Goal: Transaction & Acquisition: Purchase product/service

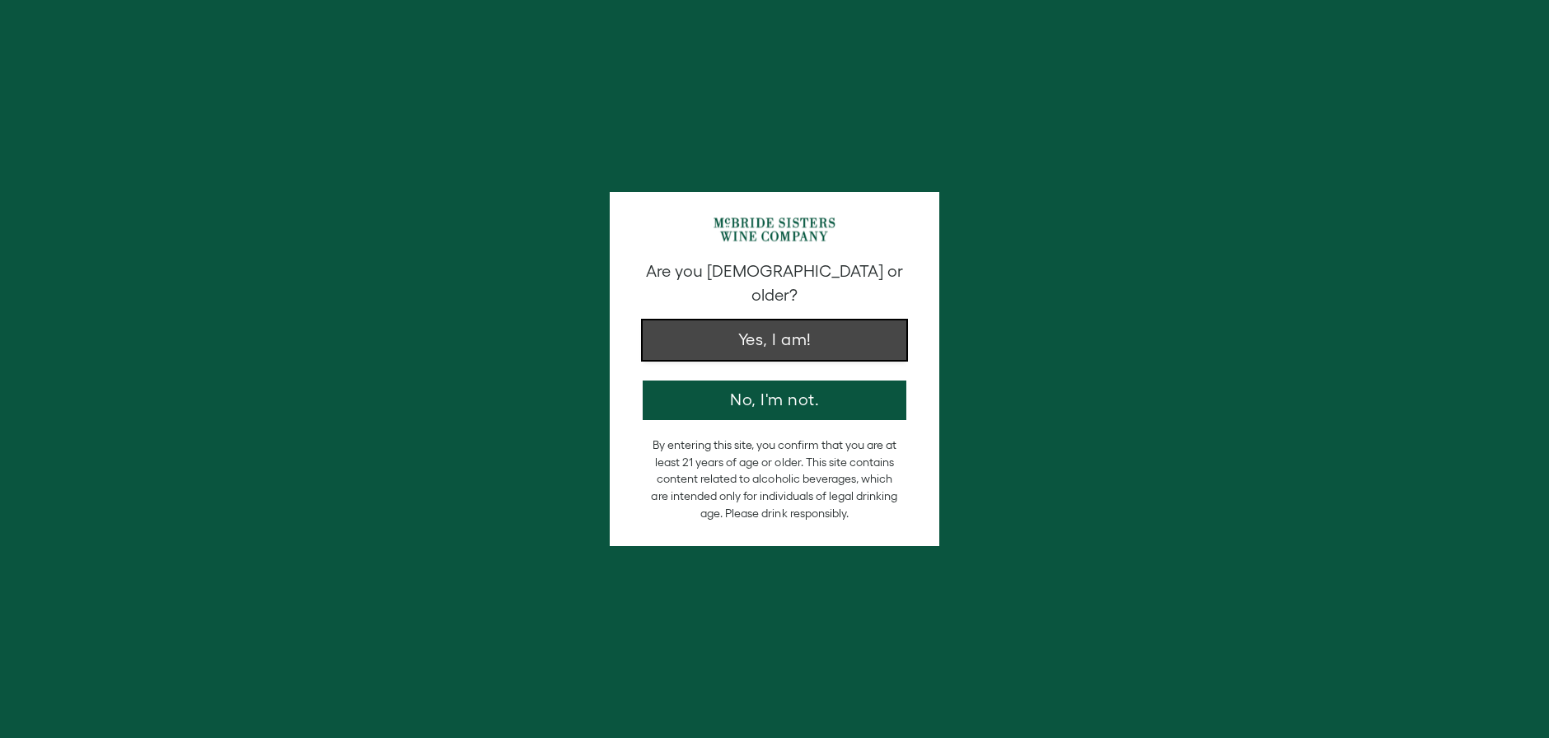
click at [810, 334] on button "Yes, I am!" at bounding box center [774, 340] width 264 height 40
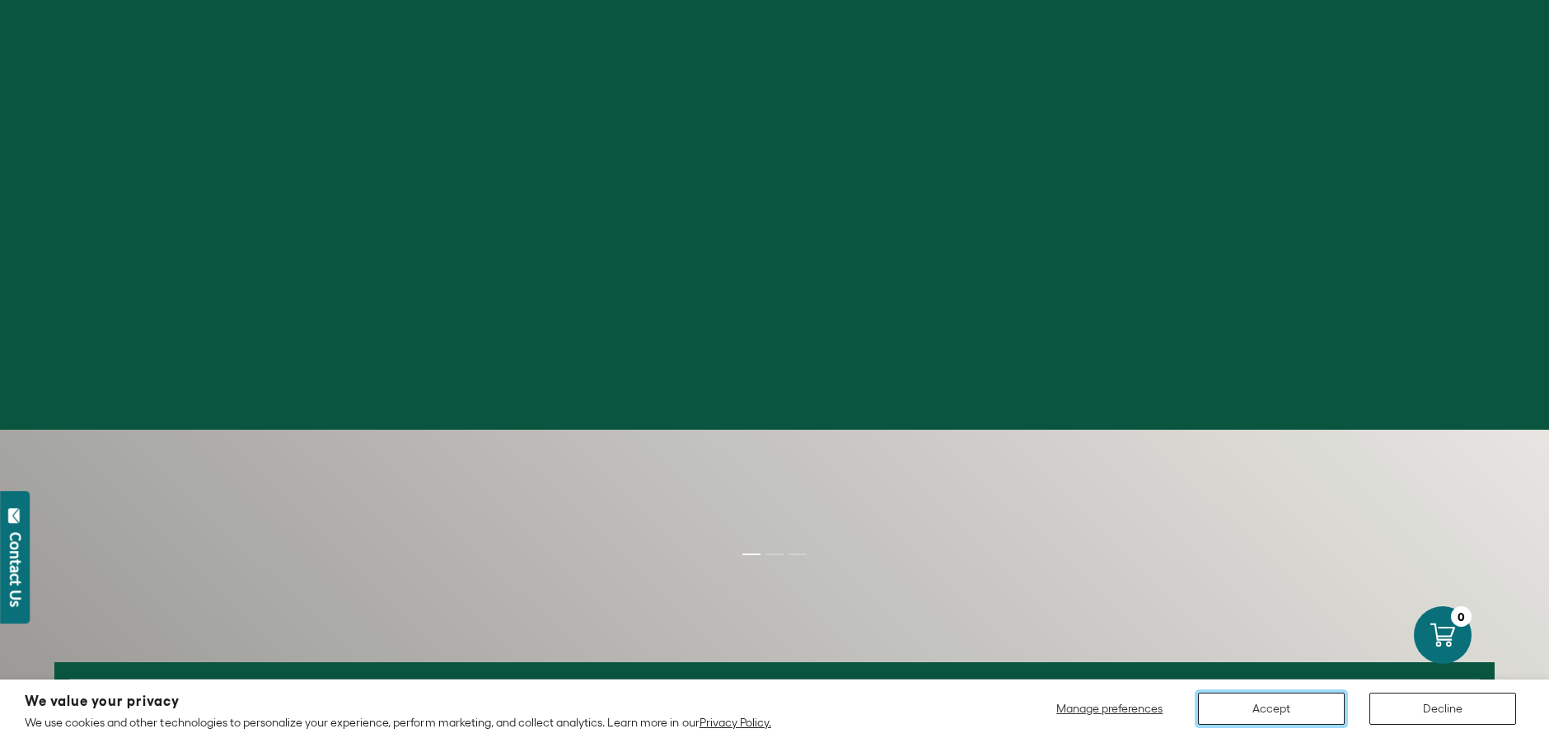
click at [1274, 716] on button "Accept" at bounding box center [1271, 709] width 147 height 32
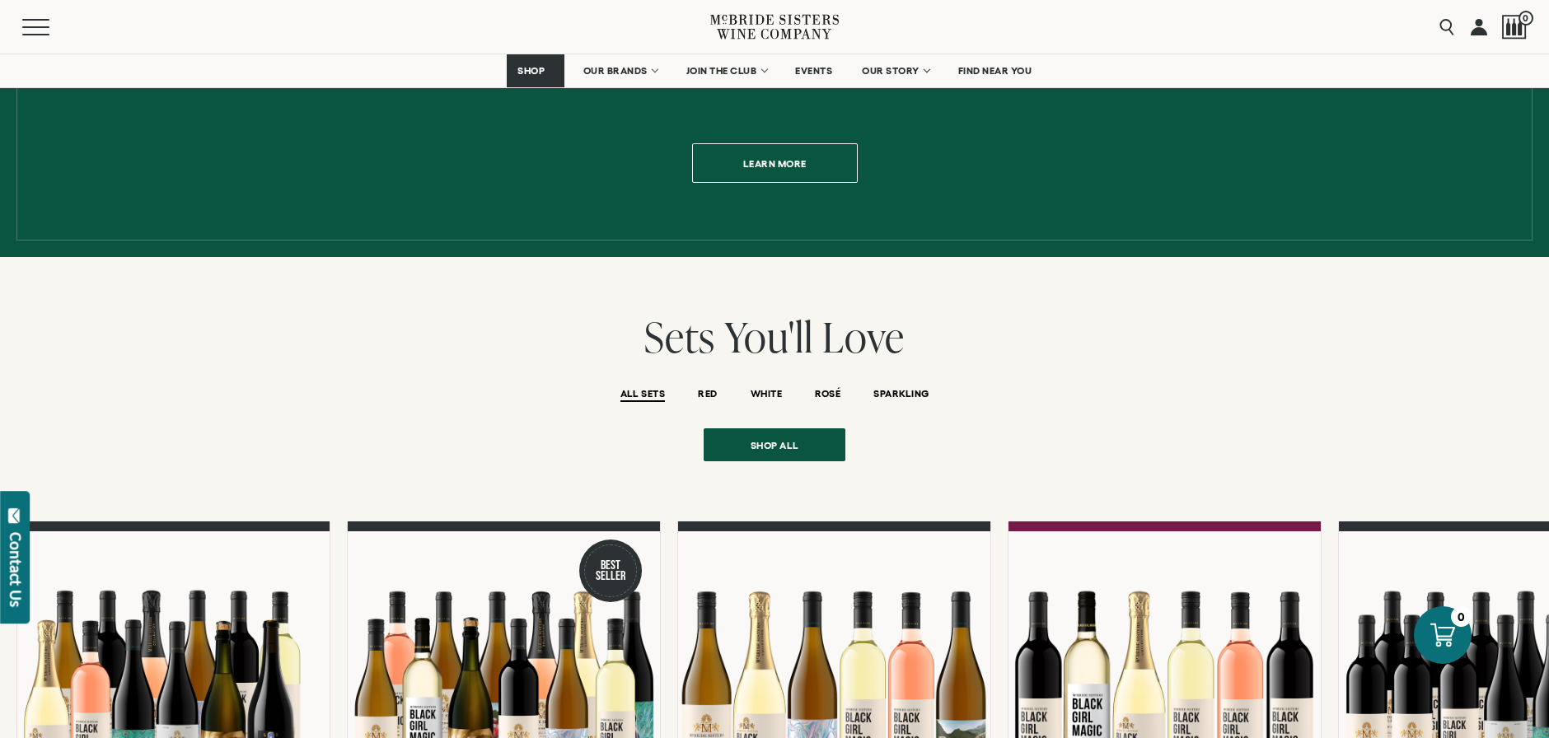
scroll to position [1131, 0]
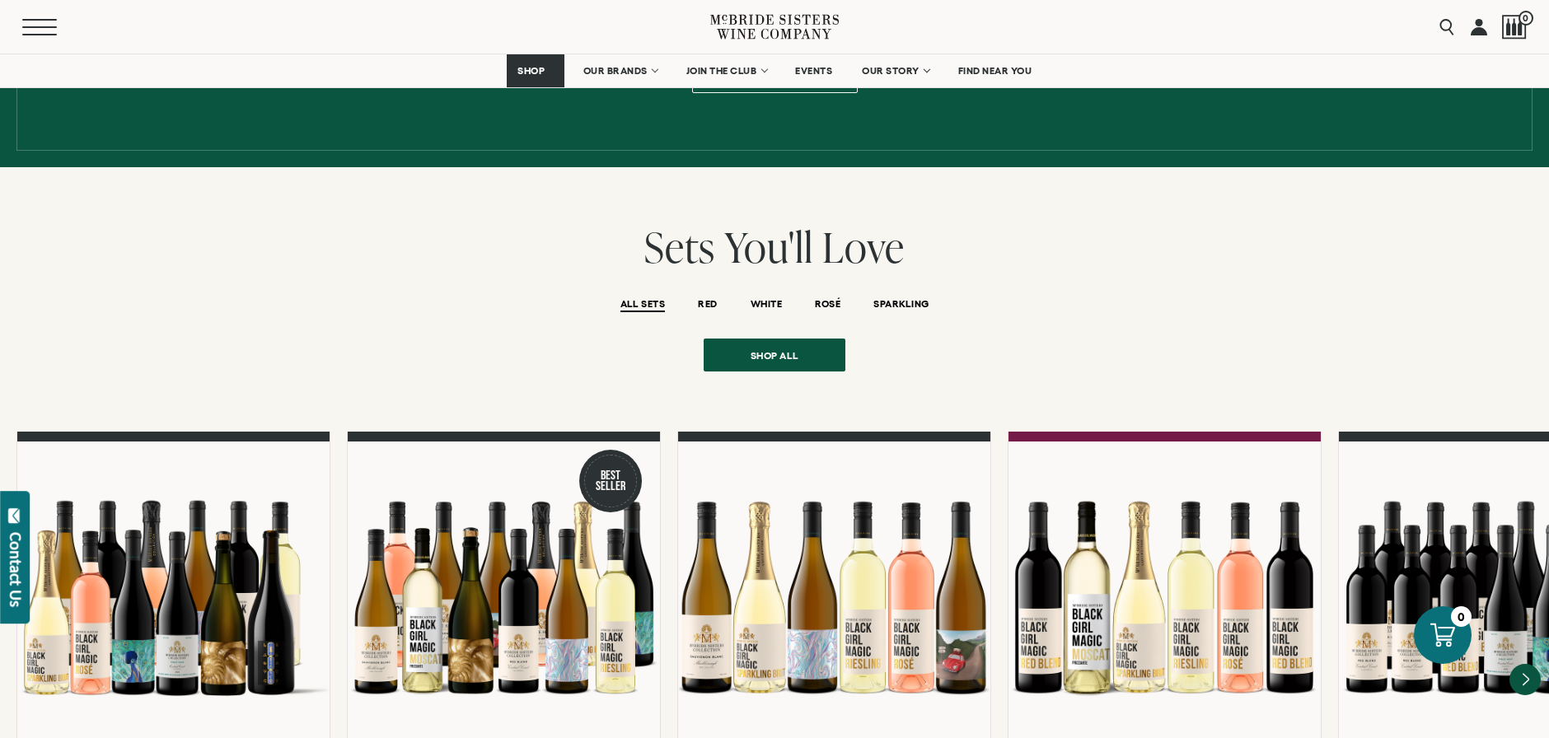
click at [26, 30] on button "Menu" at bounding box center [51, 27] width 59 height 16
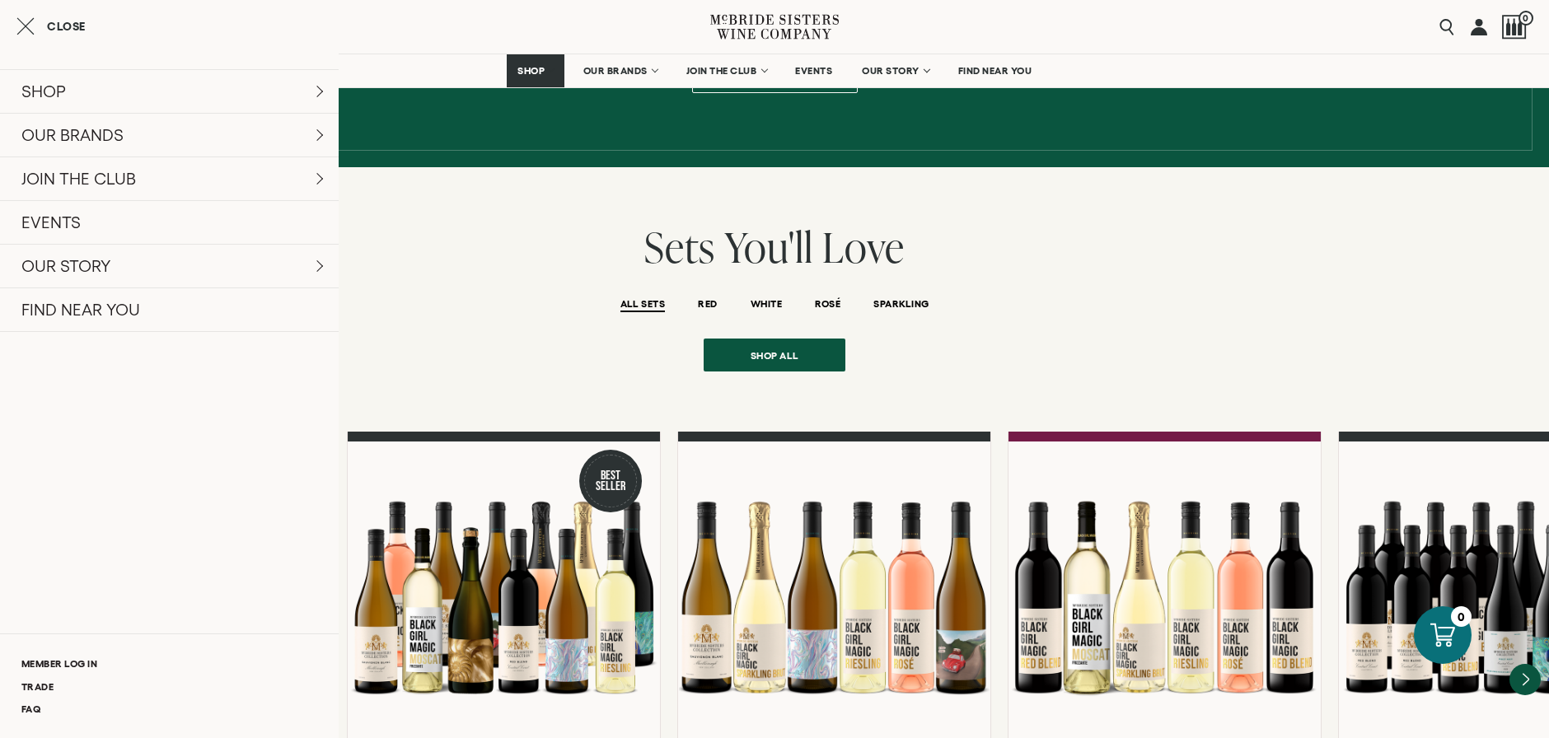
click at [26, 27] on icon "Close cart" at bounding box center [25, 26] width 18 height 20
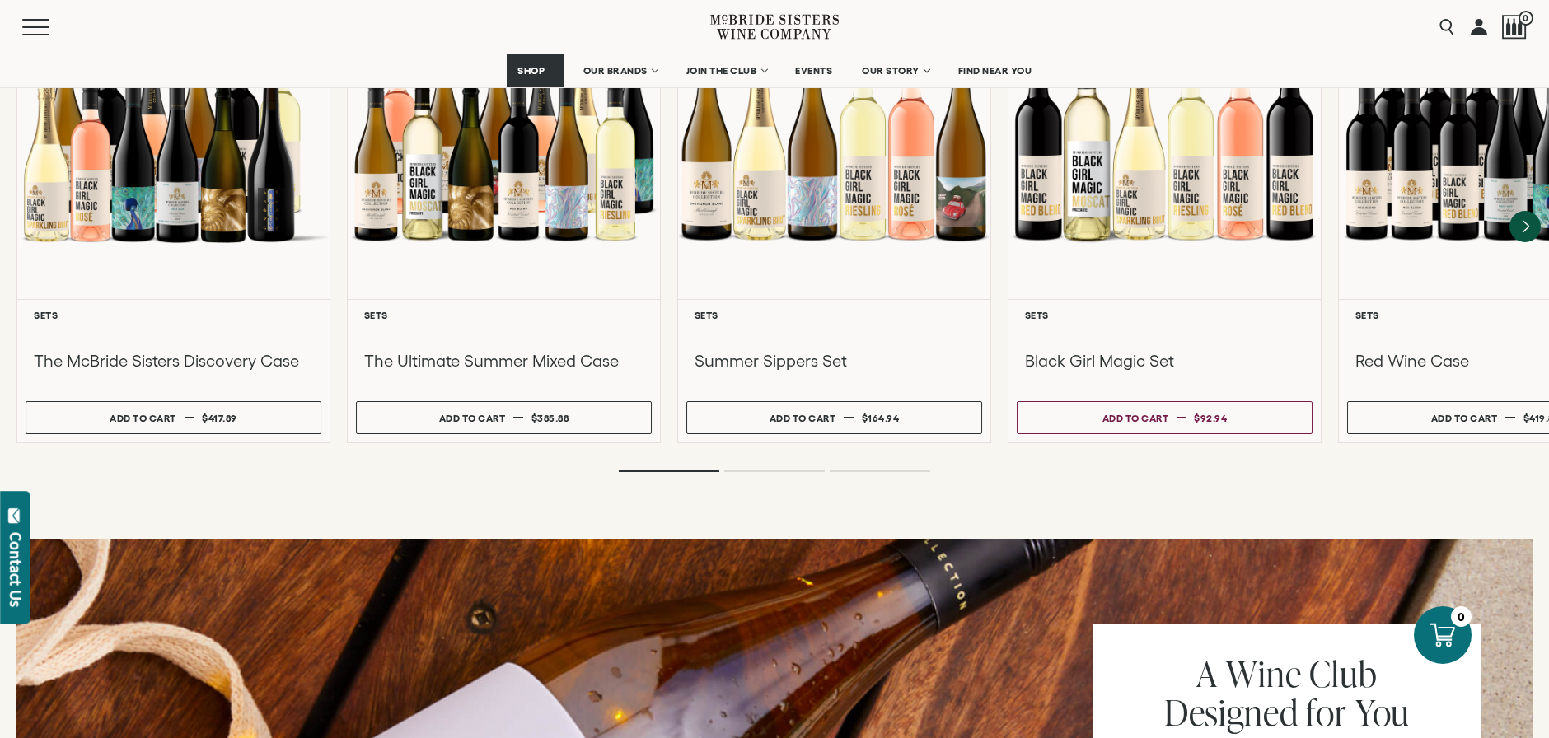
scroll to position [1587, 0]
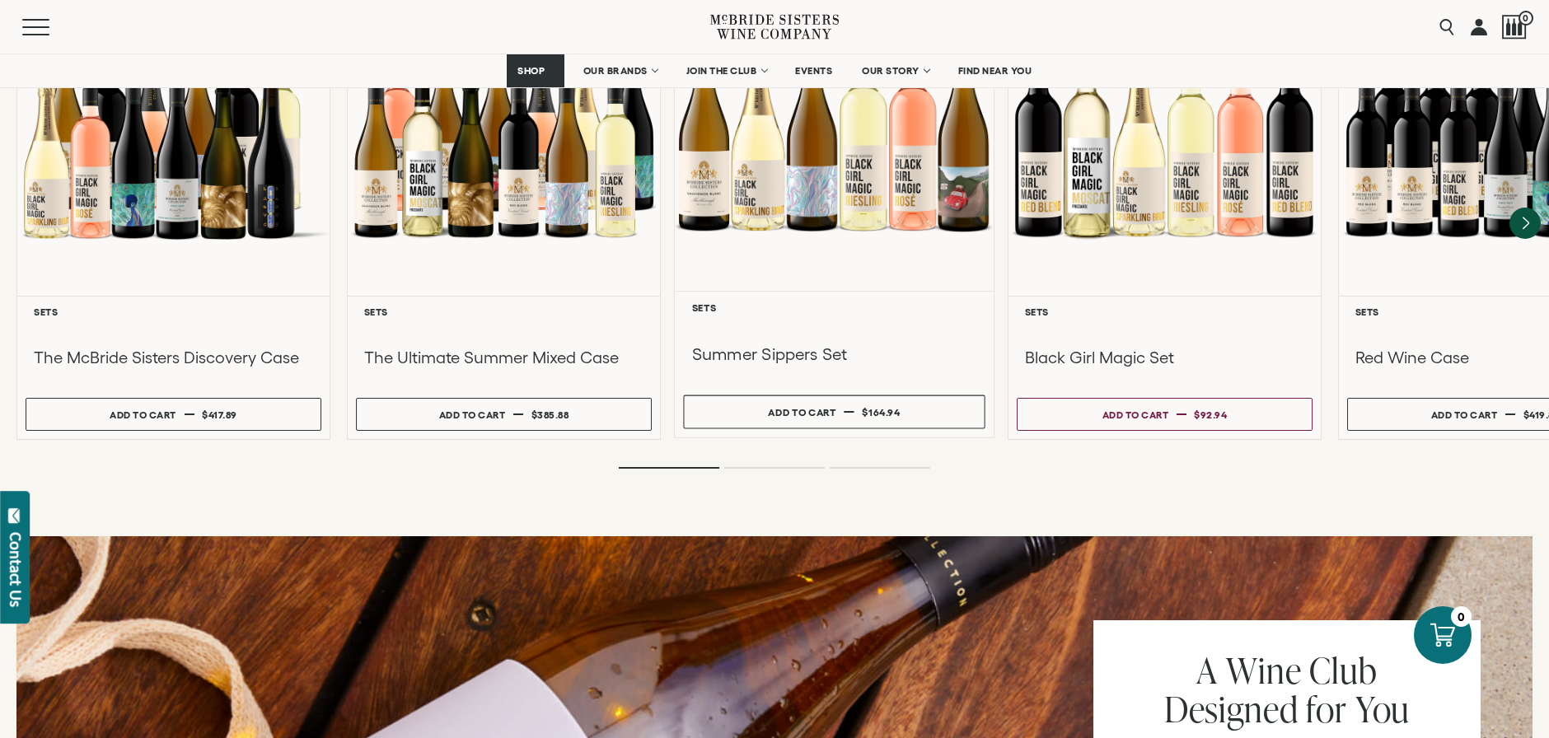
click at [901, 218] on div at bounding box center [834, 132] width 319 height 317
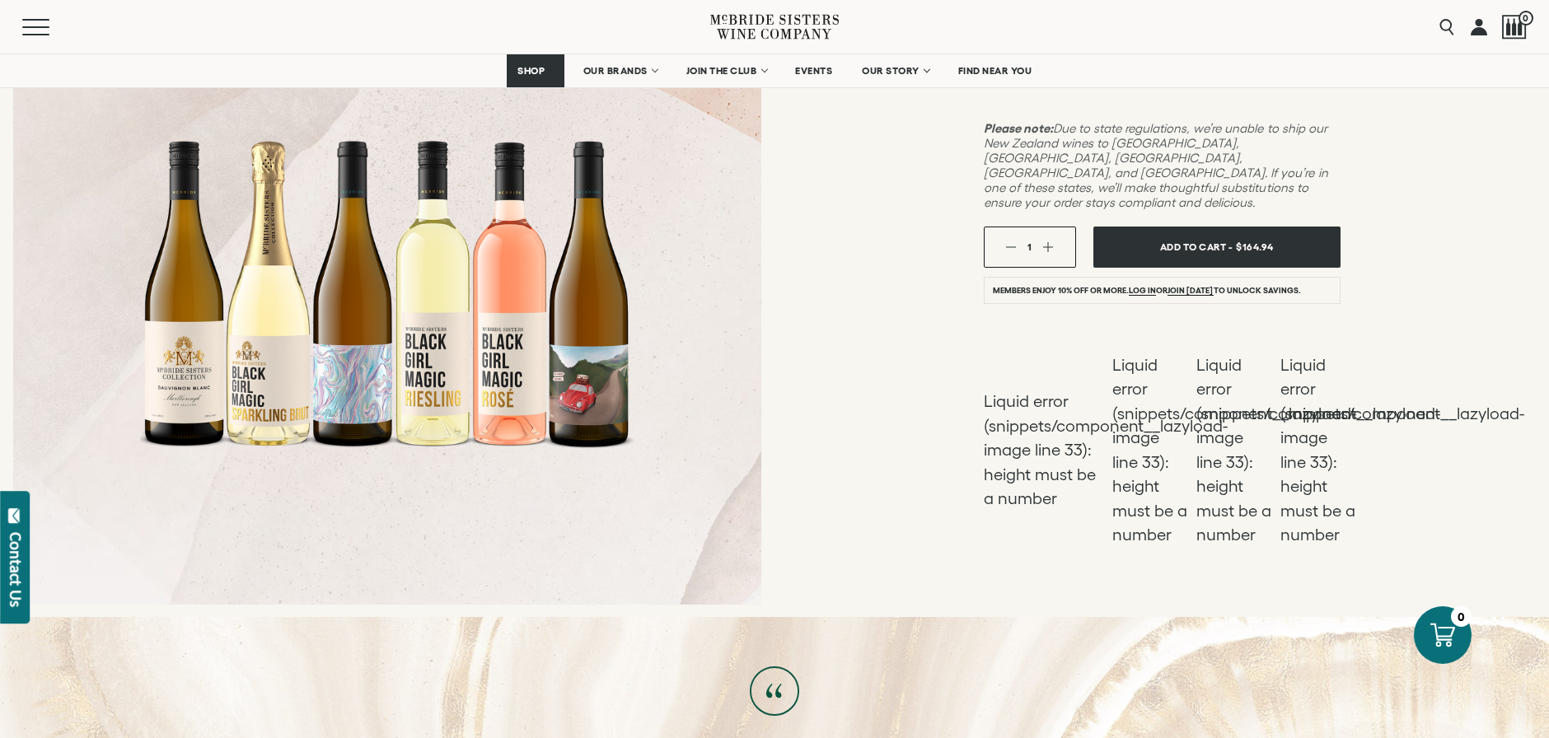
scroll to position [427, 0]
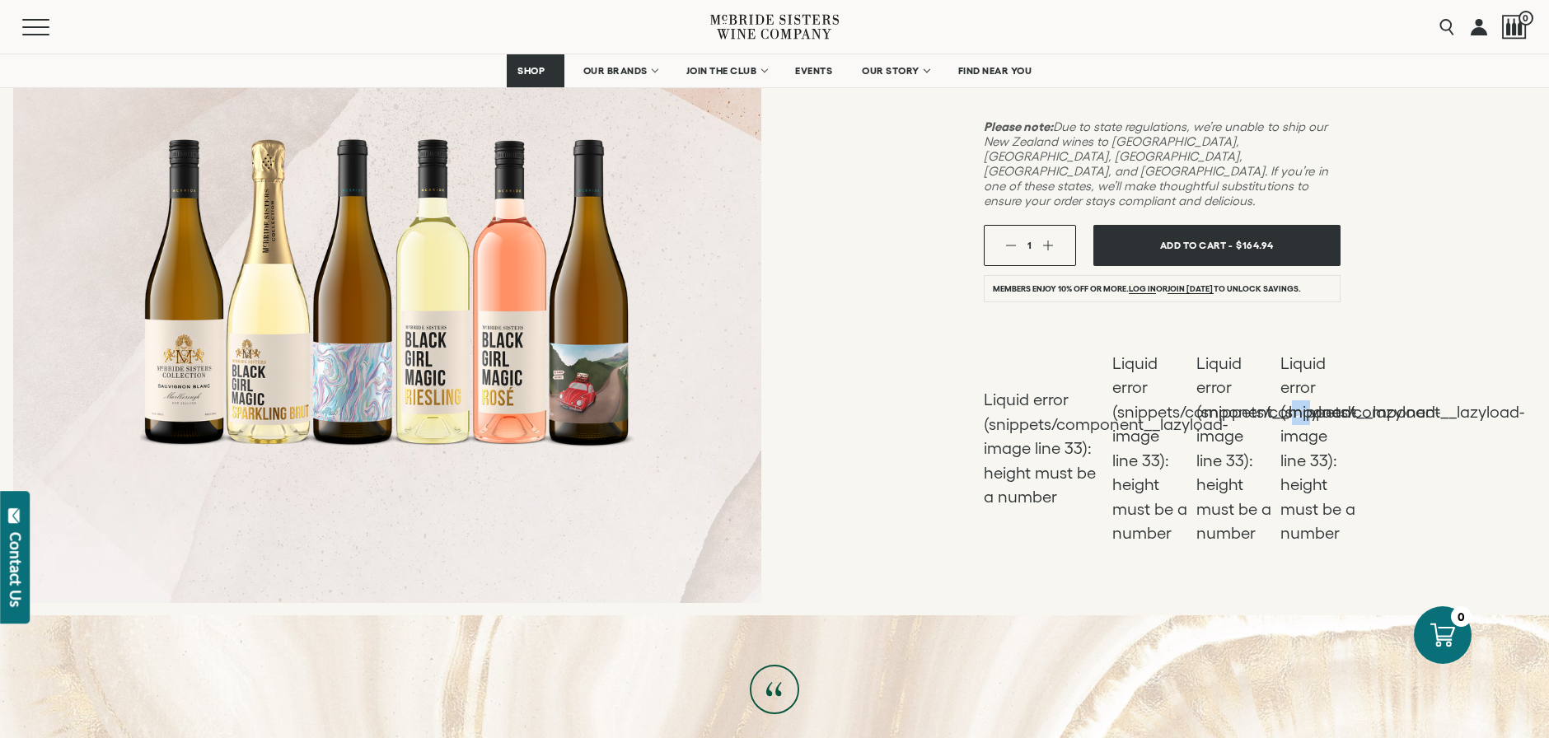
drag, startPoint x: 1135, startPoint y: 378, endPoint x: 1143, endPoint y: 382, distance: 9.2
click at [1143, 382] on li "Liquid error (snippets/component__lazyload-image line 33): height must be a num…" at bounding box center [1150, 449] width 76 height 194
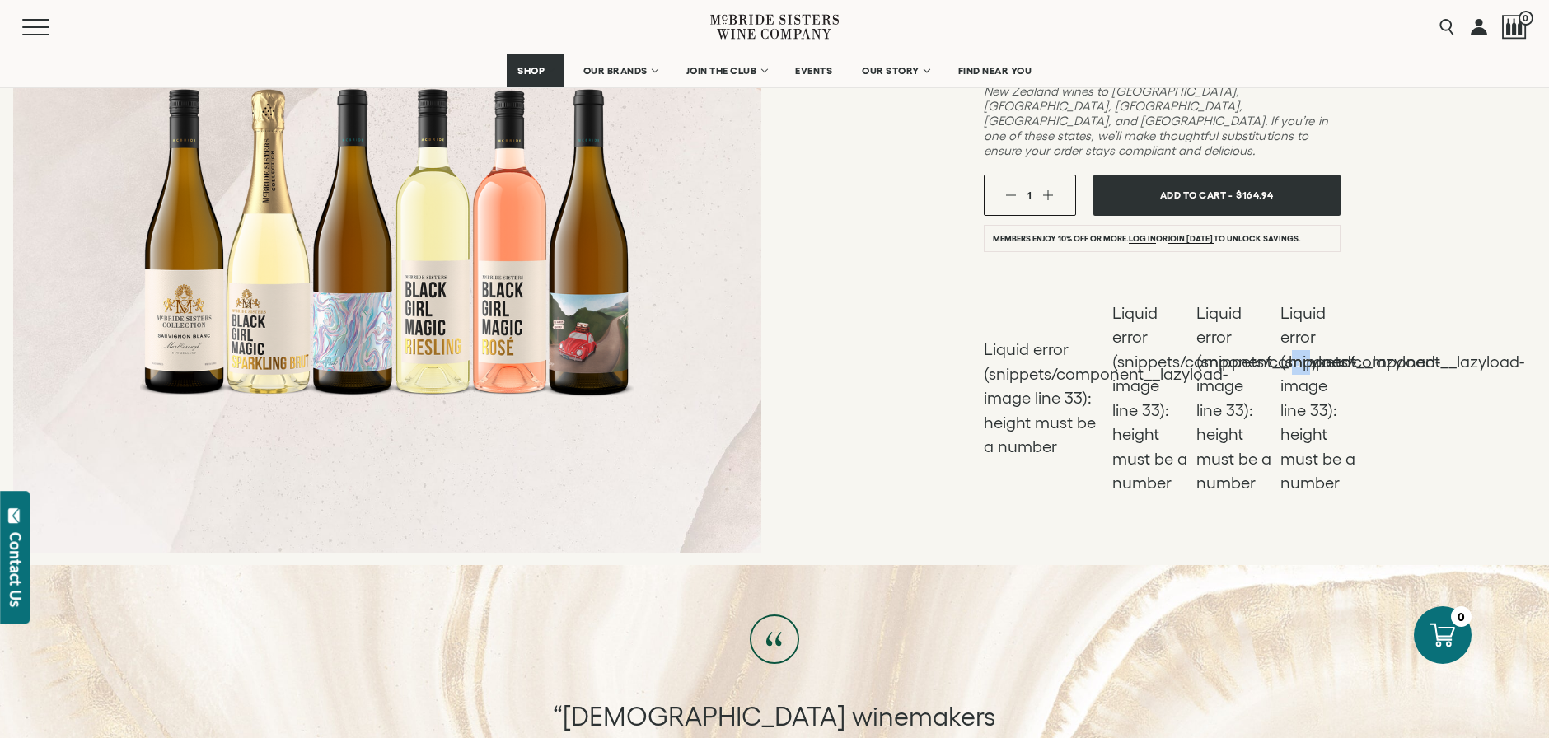
scroll to position [478, 0]
drag, startPoint x: 1048, startPoint y: 331, endPoint x: 1081, endPoint y: 354, distance: 40.9
click at [1081, 354] on li "Liquid error (snippets/component__lazyload-image line 33): height must be a num…" at bounding box center [1043, 398] width 120 height 122
click at [1080, 348] on li "Liquid error (snippets/component__lazyload-image line 33): height must be a num…" at bounding box center [1043, 398] width 120 height 122
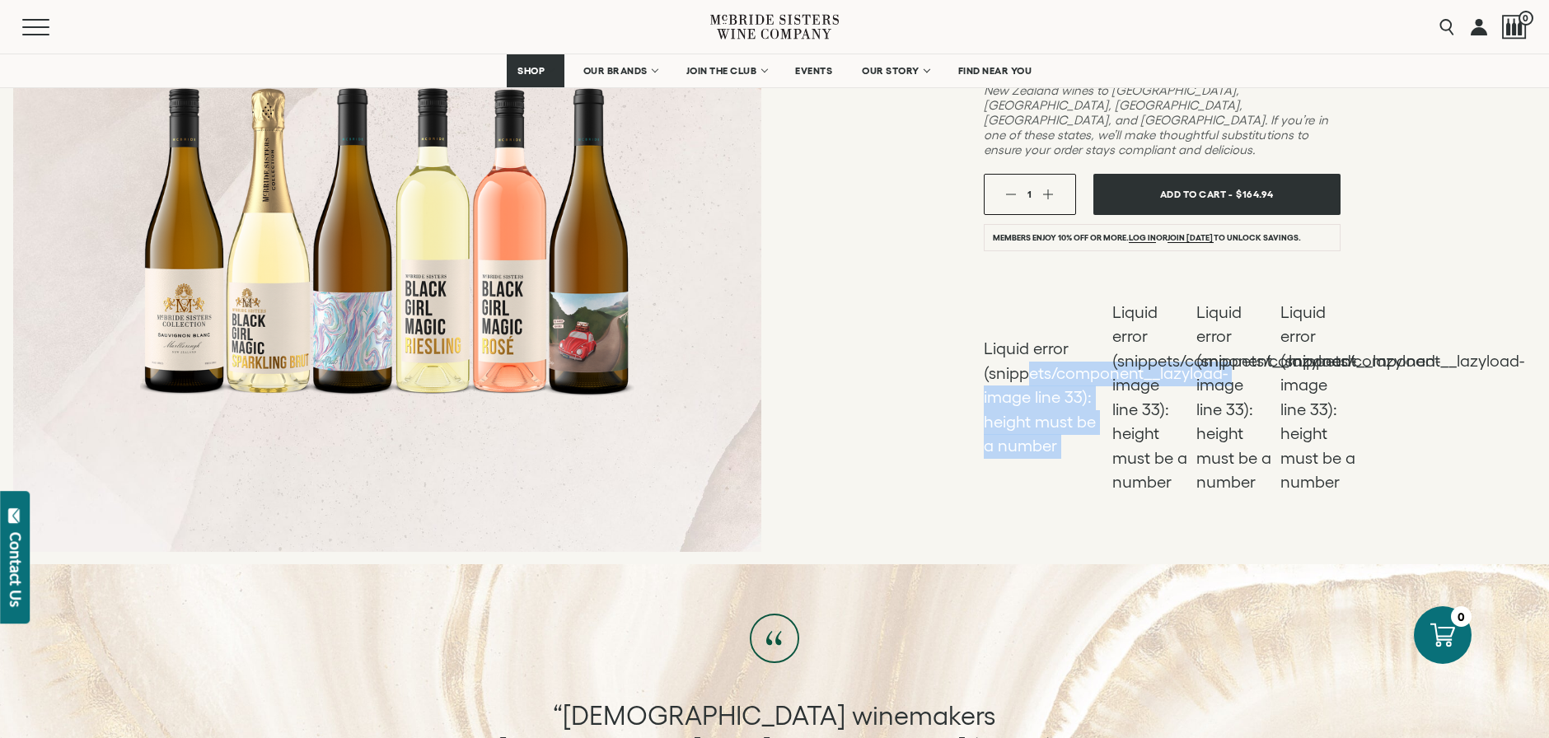
click at [1080, 348] on li "Liquid error (snippets/component__lazyload-image line 33): height must be a num…" at bounding box center [1043, 398] width 120 height 122
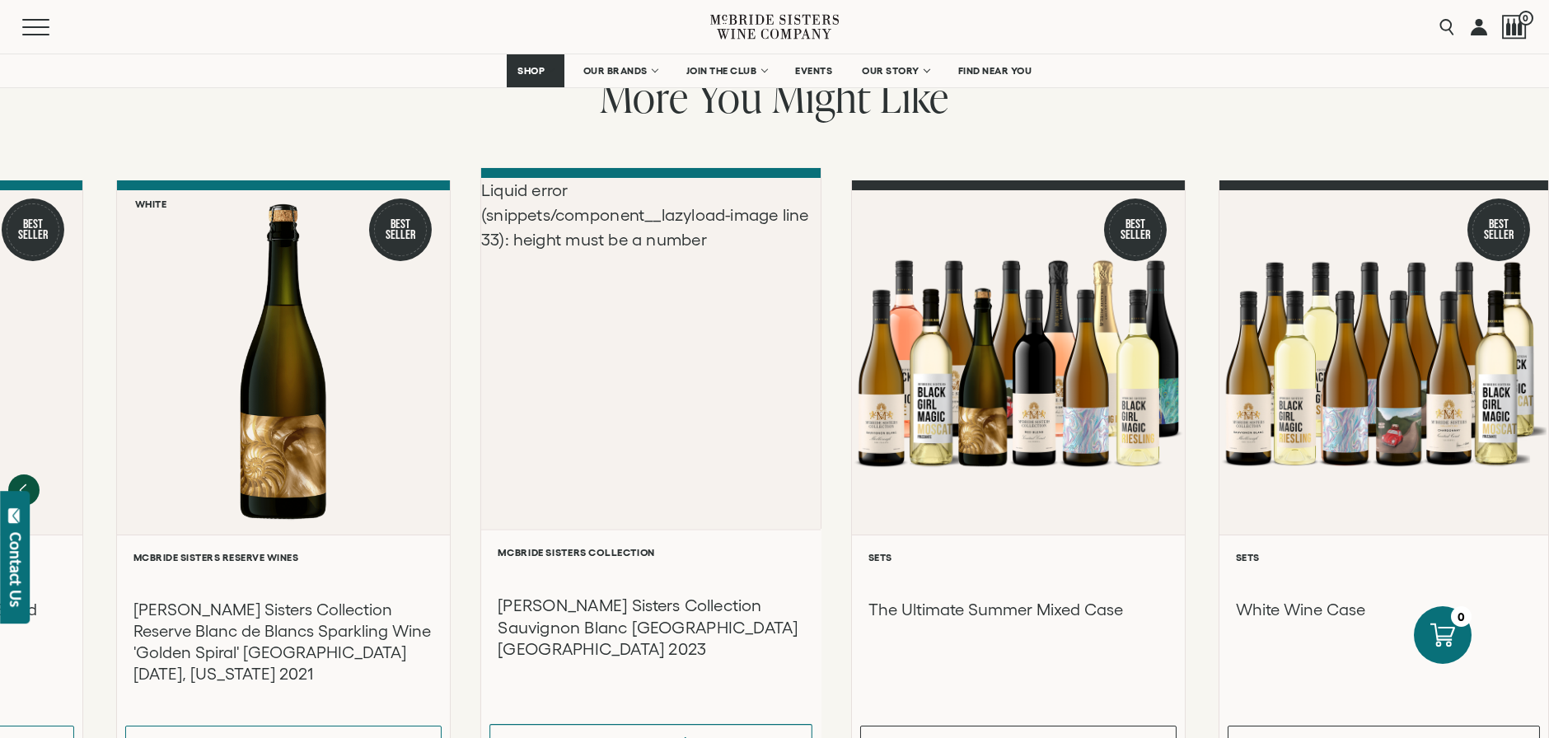
scroll to position [1627, 0]
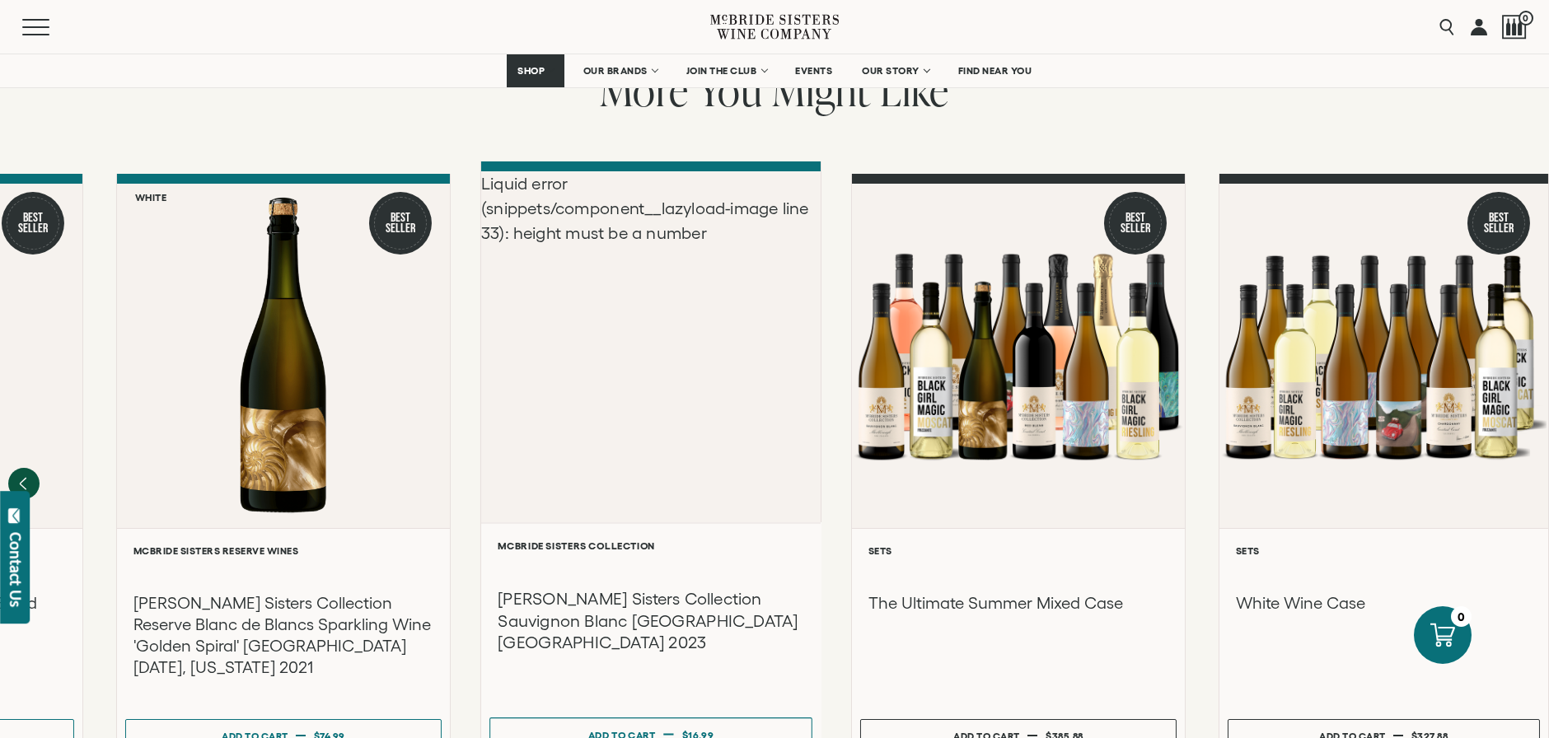
click at [671, 367] on div "Liquid error (snippets/component__lazyload-image line 33): height must be a num…" at bounding box center [650, 346] width 339 height 351
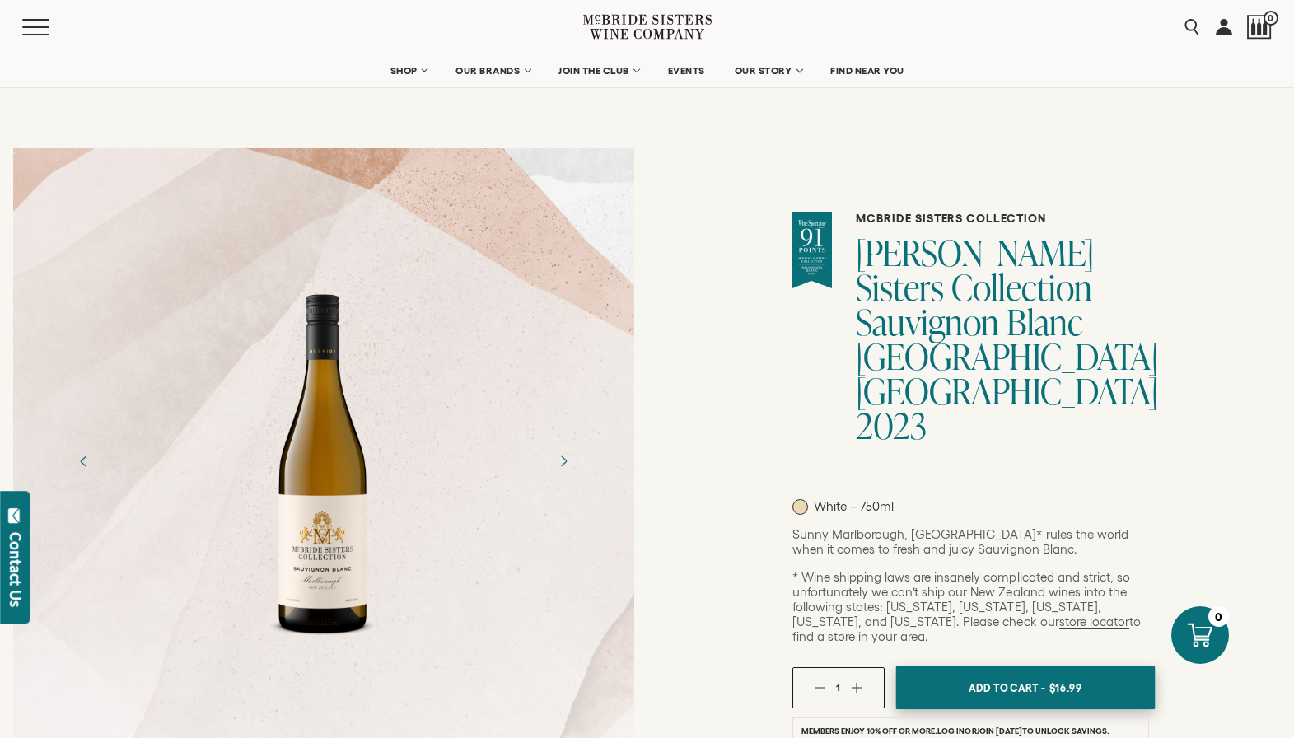
click at [1048, 666] on button "Add To Cart - $16.99" at bounding box center [1024, 688] width 259 height 44
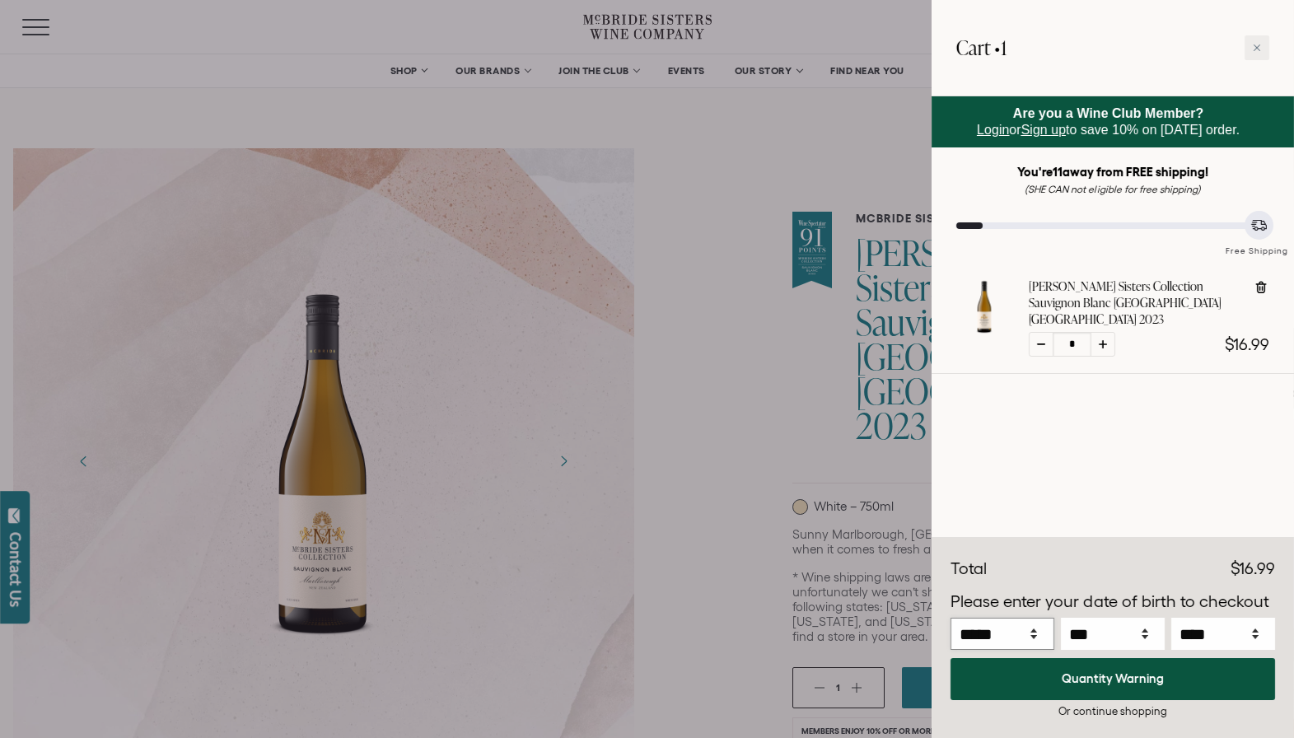
click at [1033, 623] on select "***** *** *** *** *** *** *** *** *** *** *** *** ***" at bounding box center [1003, 634] width 104 height 32
click at [756, 334] on div at bounding box center [647, 369] width 1294 height 738
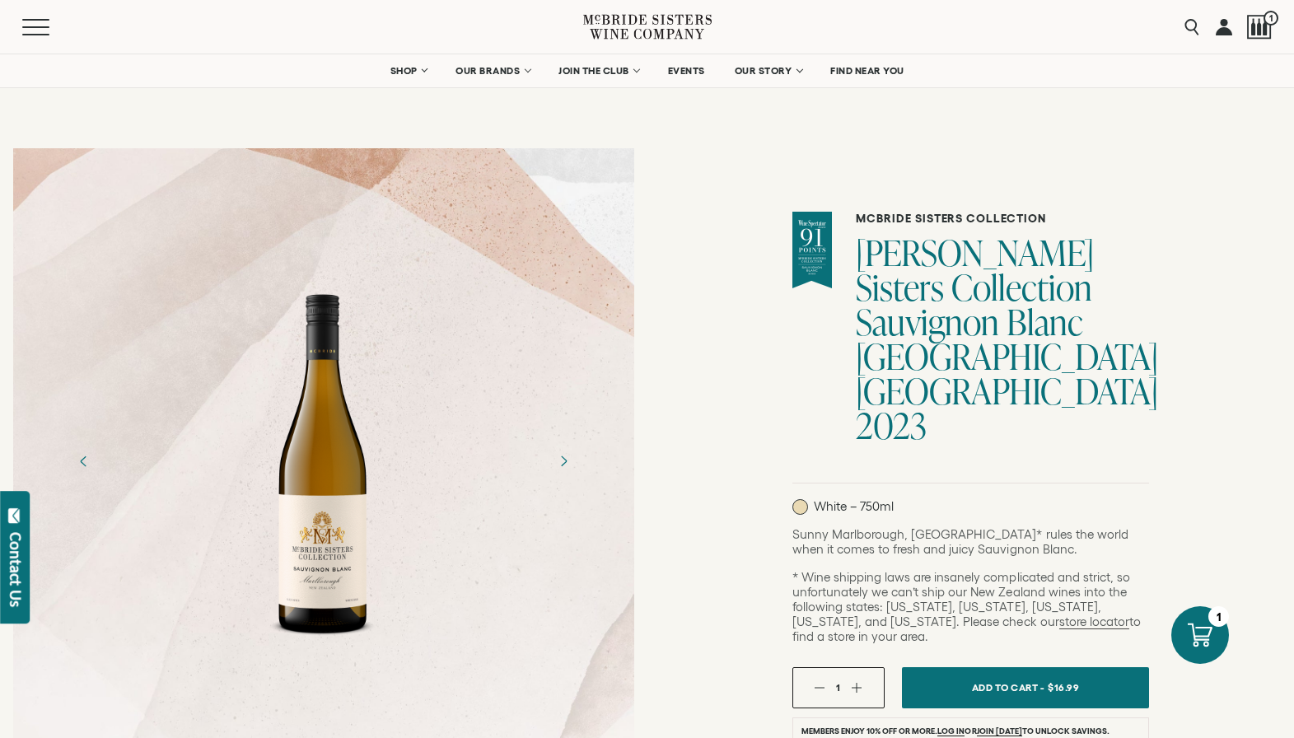
click at [633, 39] on icon at bounding box center [647, 26] width 128 height 47
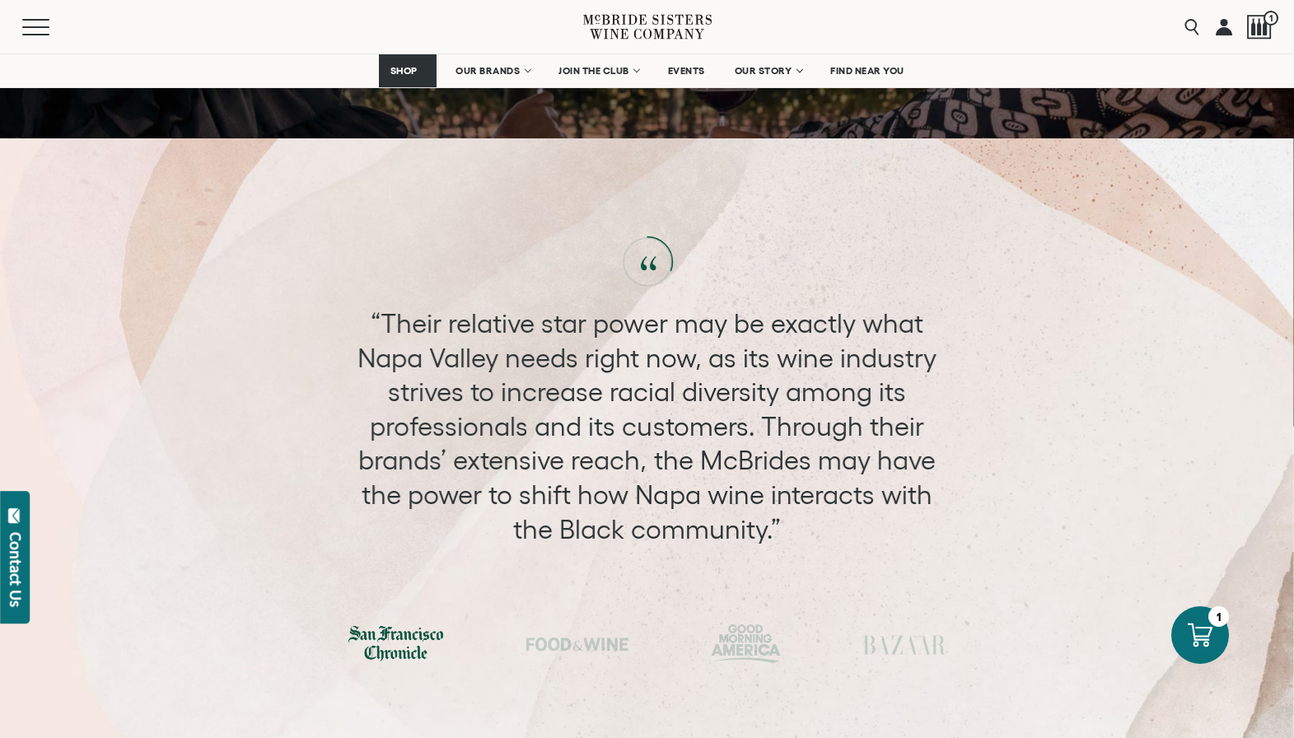
scroll to position [4892, 0]
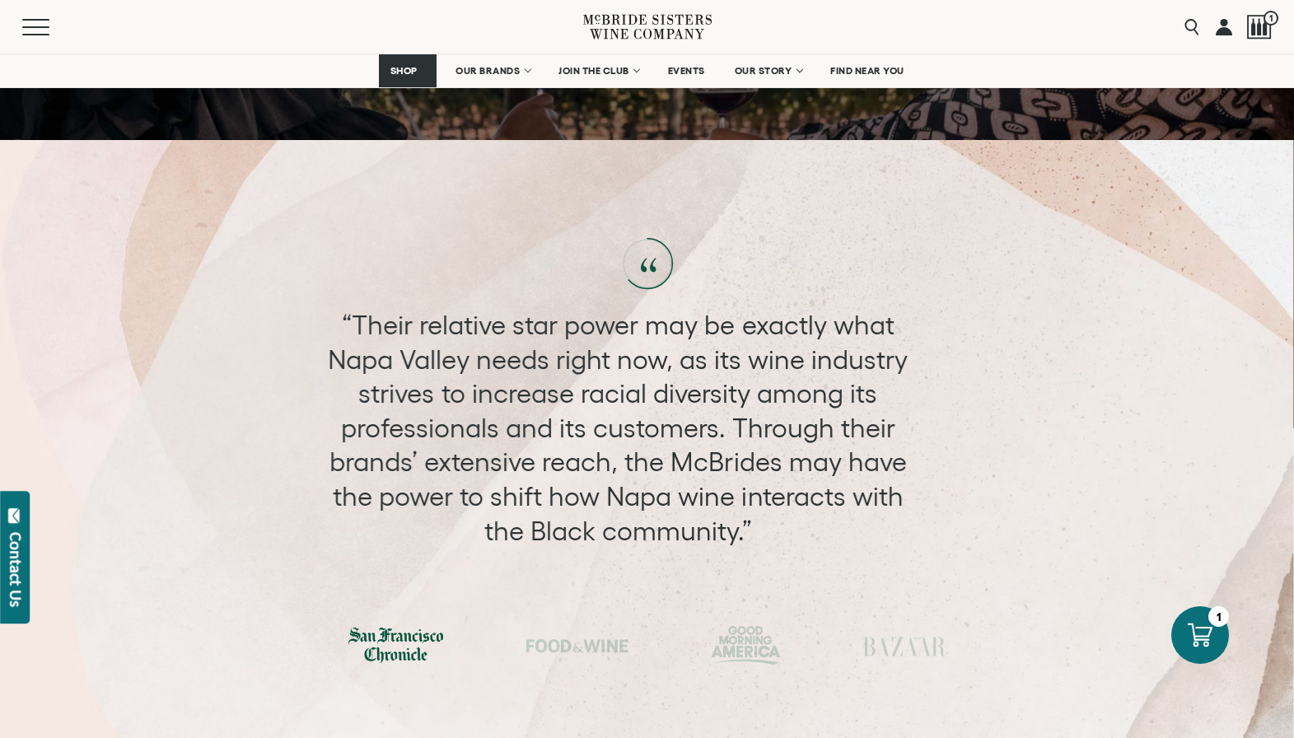
click at [503, 320] on div "“Their relative star power may be exactly what Napa Valley needs right now, as …" at bounding box center [618, 428] width 614 height 240
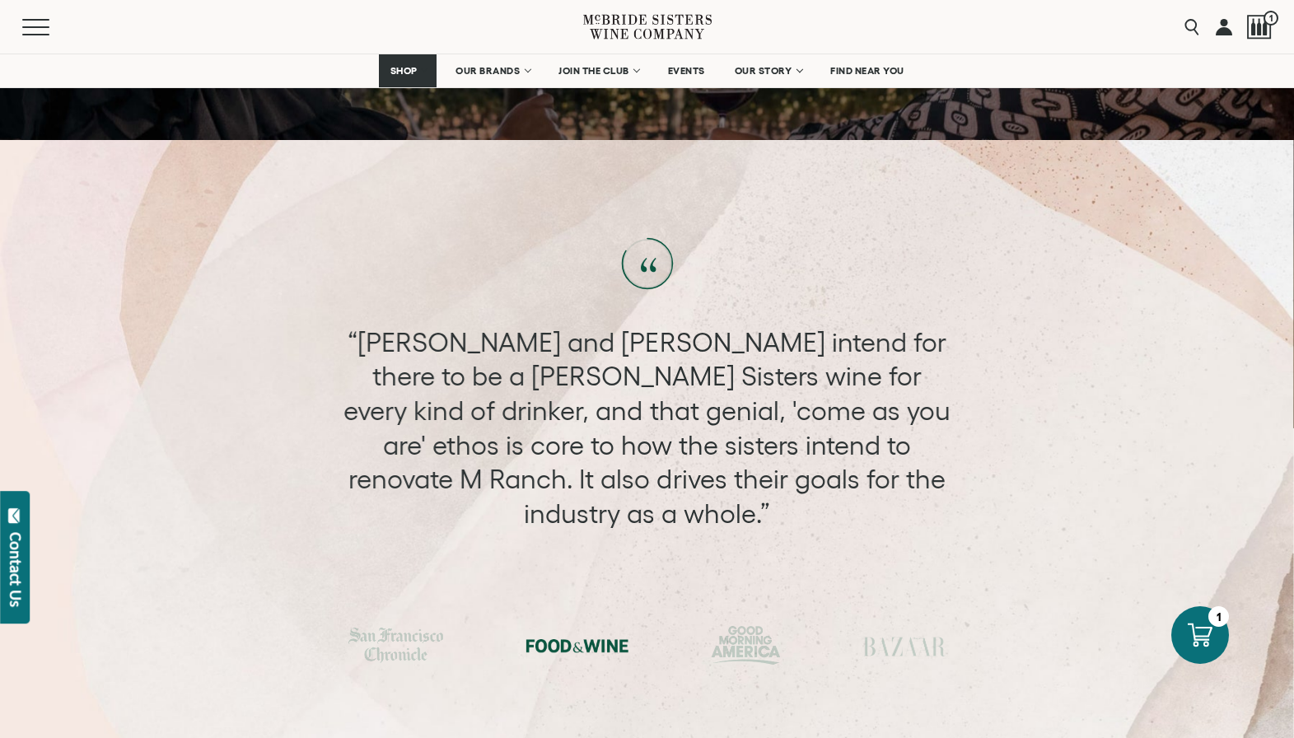
click at [565, 344] on div "“Andréa and Robin intend for there to be a McBride Sisters wine for every kind …" at bounding box center [647, 428] width 614 height 206
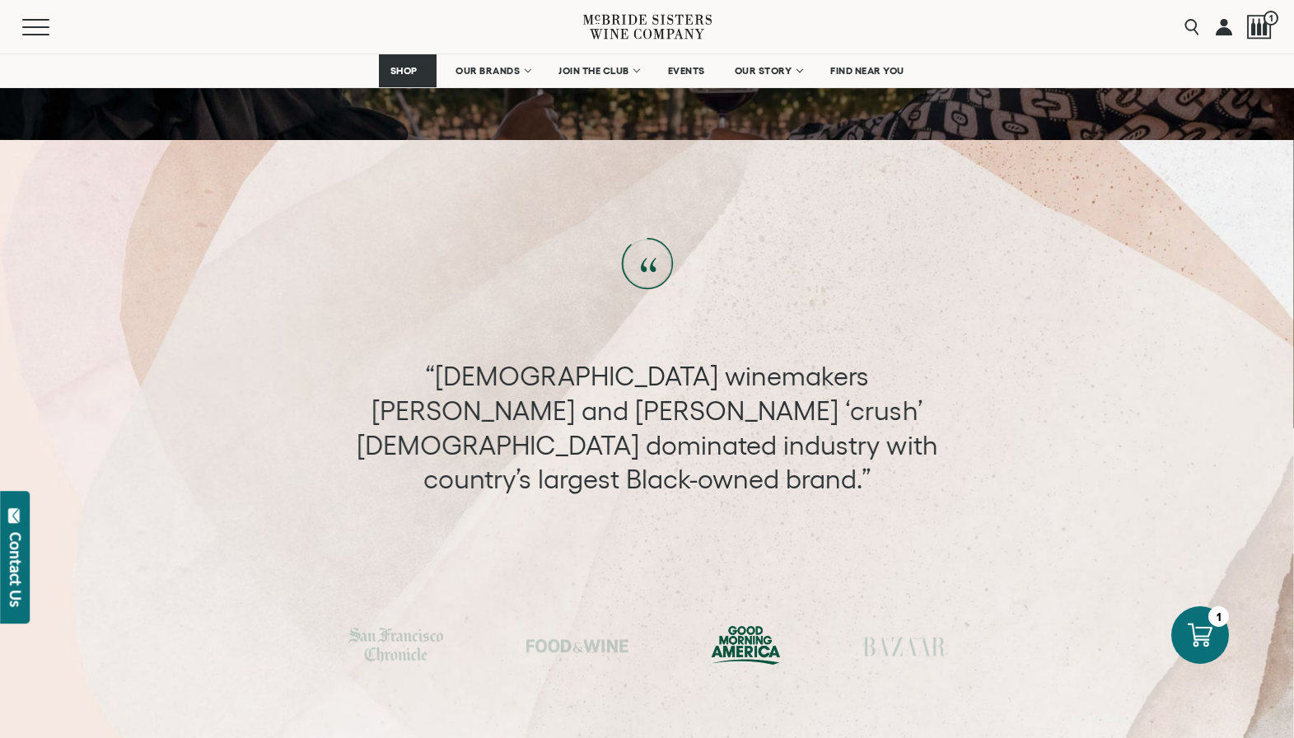
click at [553, 358] on div "“Their relative star power may be exactly what Napa Valley needs right now, as …" at bounding box center [646, 428] width 1293 height 240
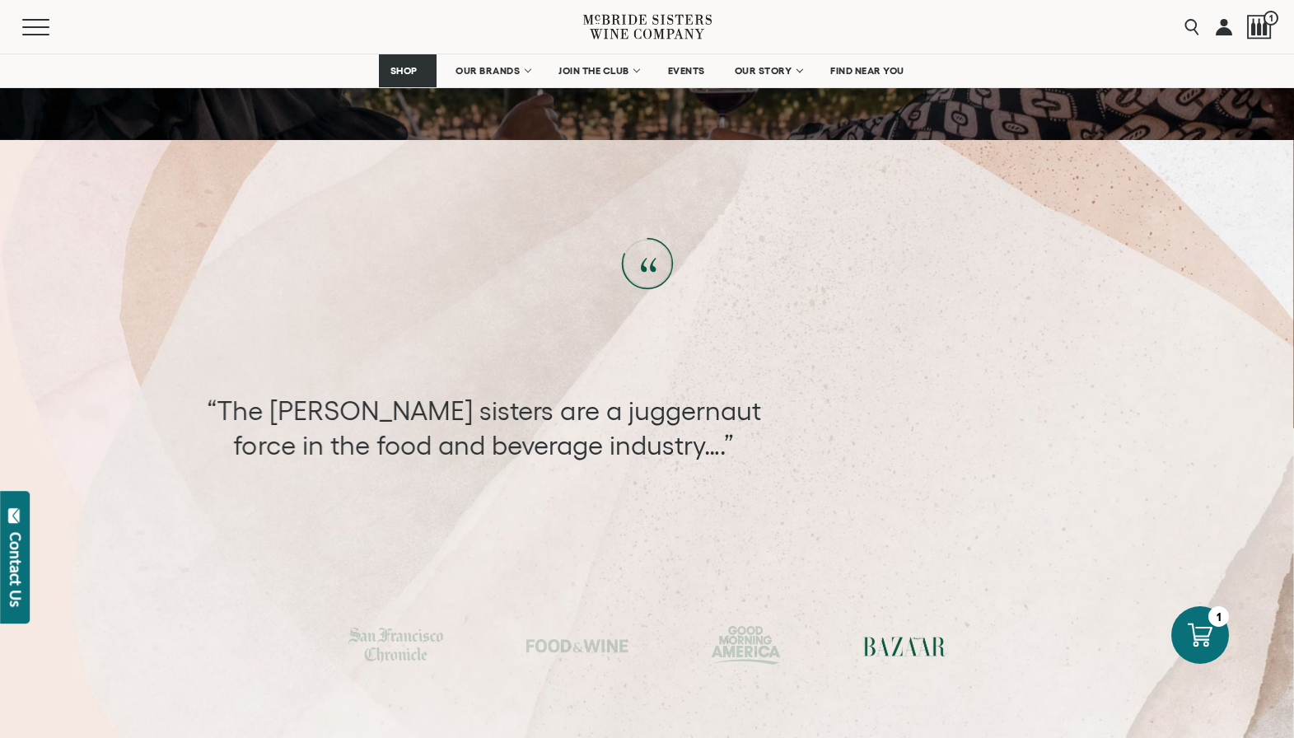
click at [468, 364] on div "“Their relative star power may be exactly what Napa Valley needs right now, as …" at bounding box center [646, 428] width 1293 height 240
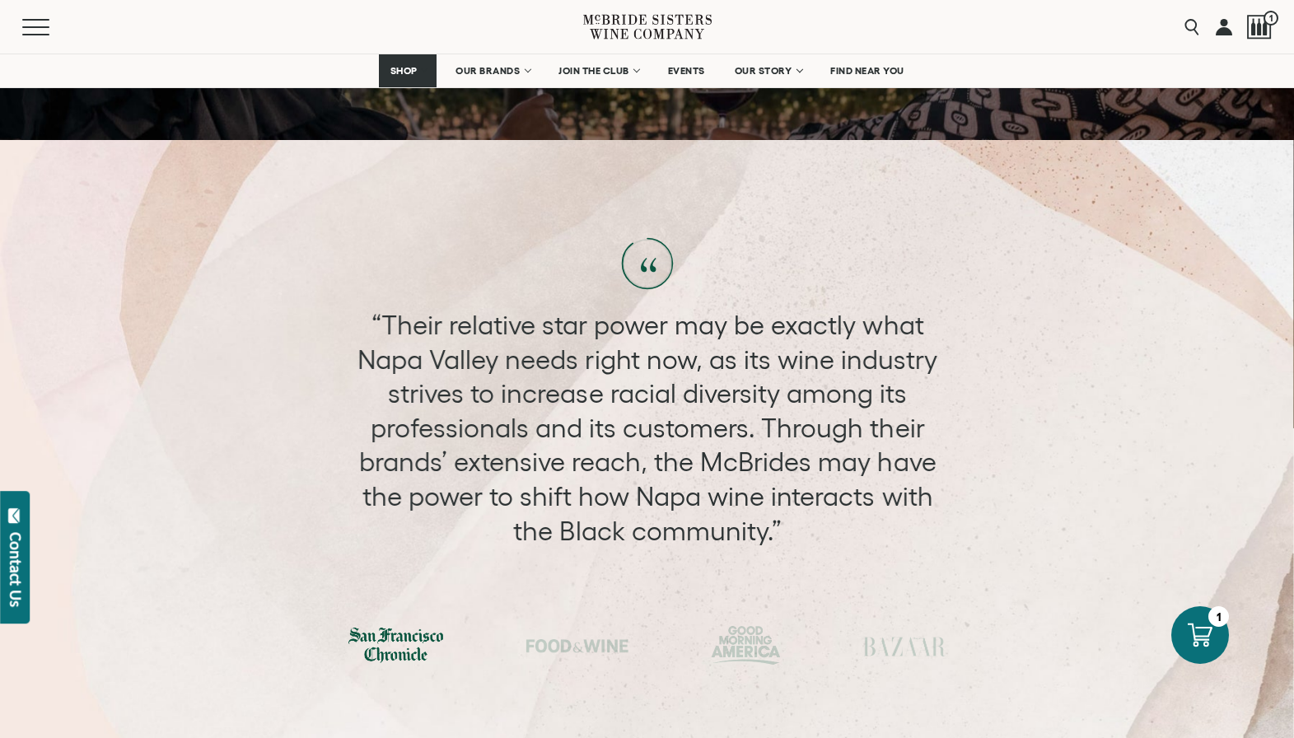
click at [470, 363] on div "“Their relative star power may be exactly what Napa Valley needs right now, as …" at bounding box center [648, 428] width 614 height 240
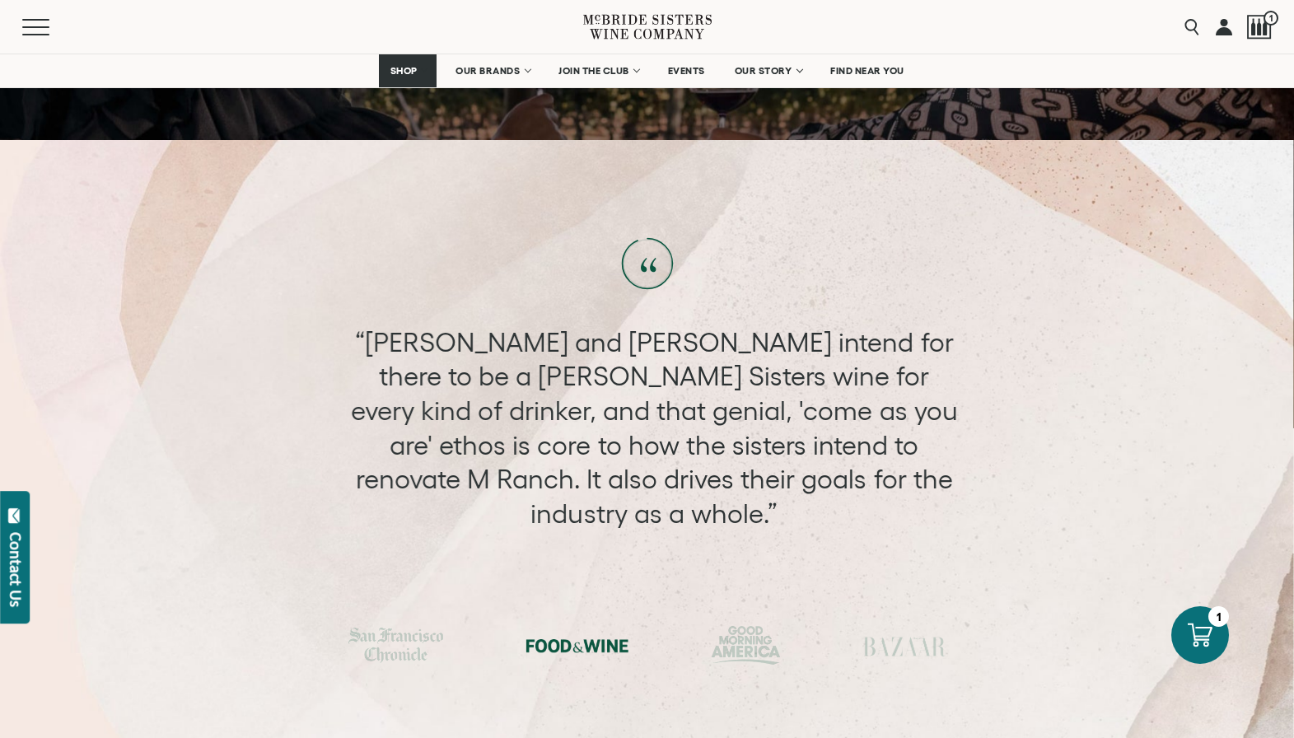
click at [478, 367] on div "“Andréa and Robin intend for there to be a McBride Sisters wine for every kind …" at bounding box center [655, 428] width 614 height 206
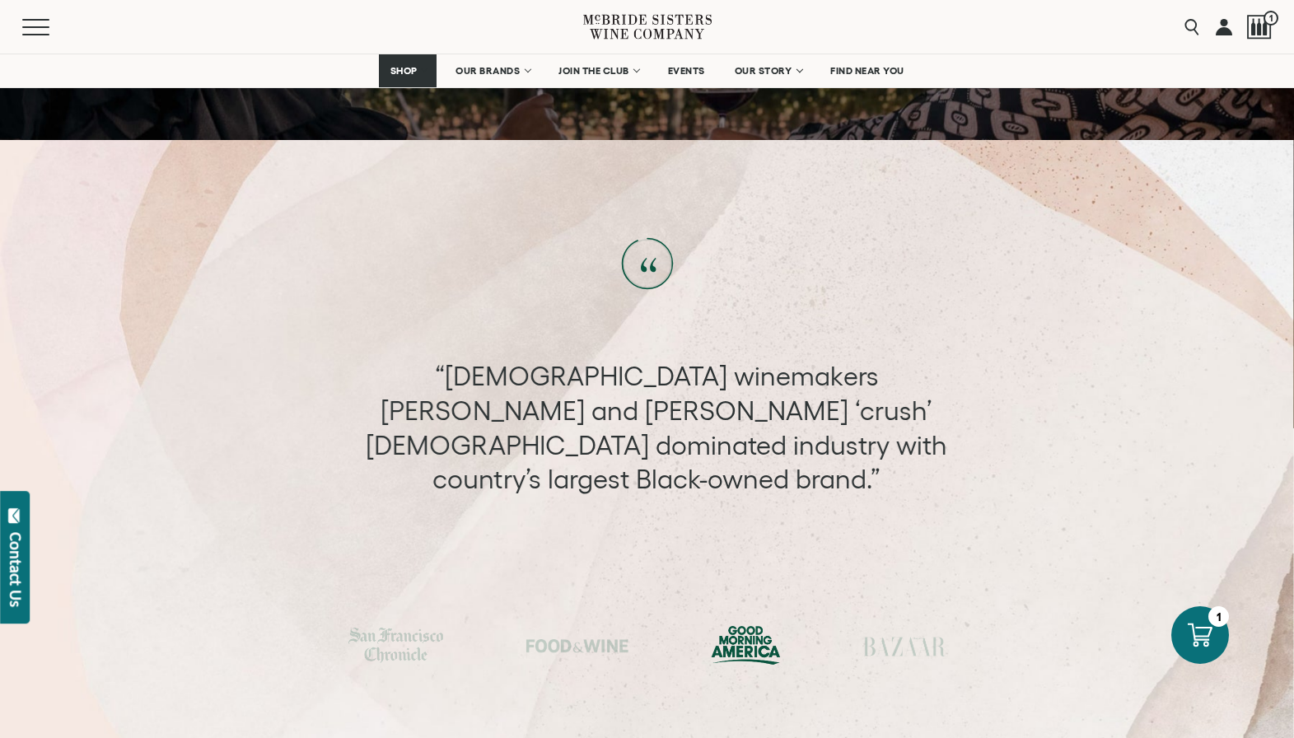
click at [483, 375] on div "“[DEMOGRAPHIC_DATA] winemakers [PERSON_NAME] and [PERSON_NAME] ‘crush’ [DEMOGRA…" at bounding box center [657, 427] width 614 height 137
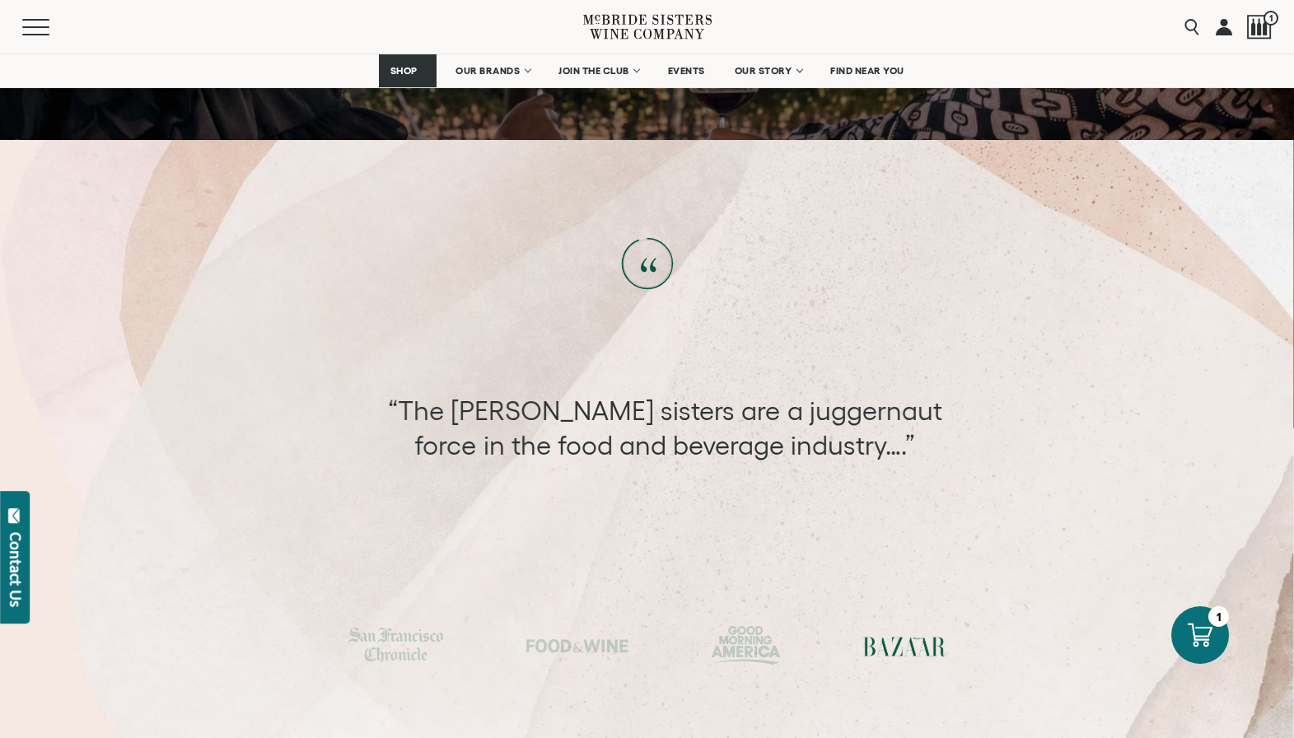
click at [475, 394] on div "“The McBride sisters are a juggernaut force in the food and beverage industry….”" at bounding box center [665, 428] width 614 height 68
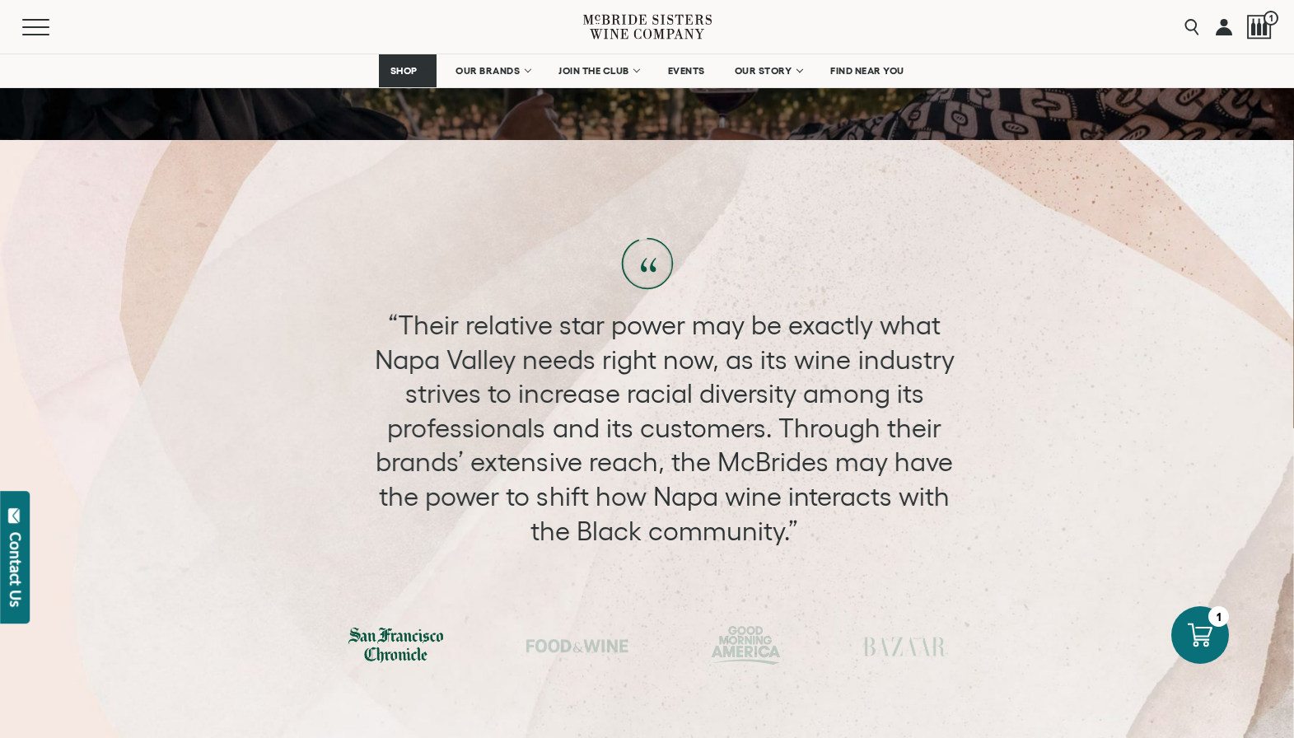
click at [506, 381] on div "“Their relative star power may be exactly what Napa Valley needs right now, as …" at bounding box center [664, 428] width 614 height 240
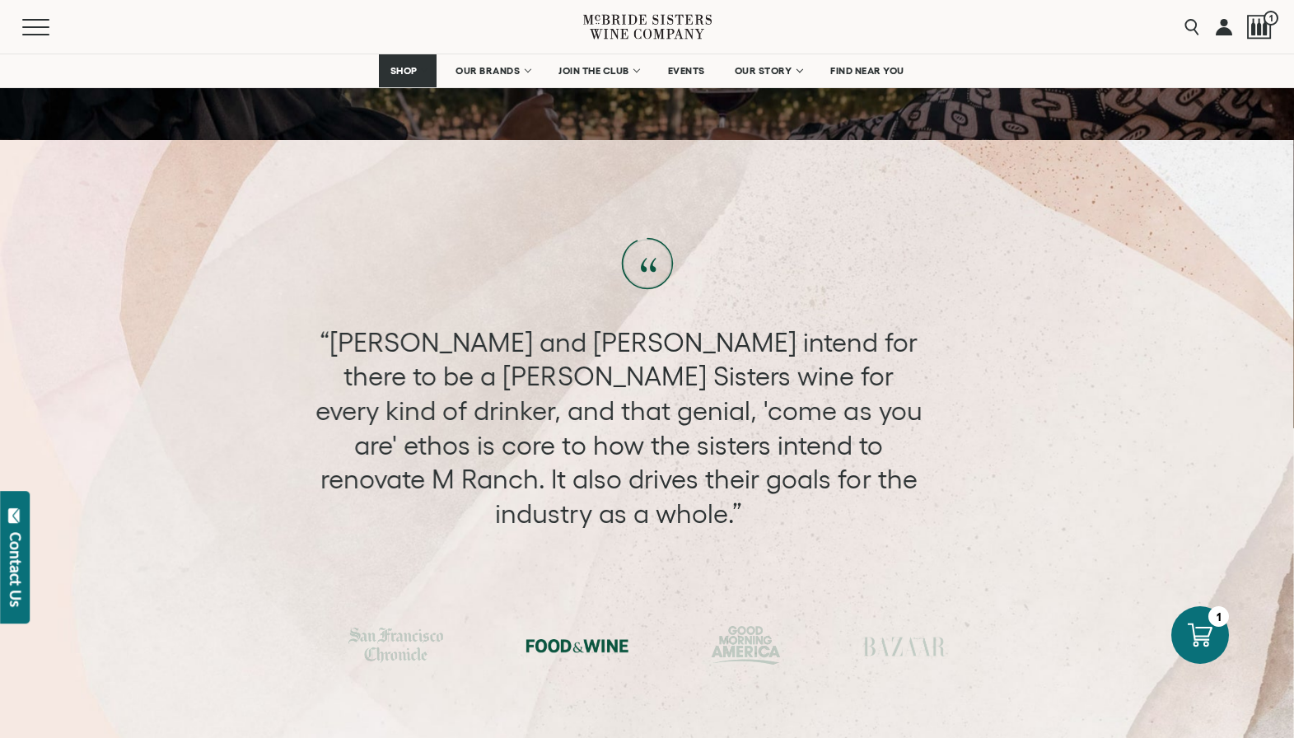
click at [493, 381] on div "“Andréa and Robin intend for there to be a McBride Sisters wine for every kind …" at bounding box center [619, 428] width 614 height 206
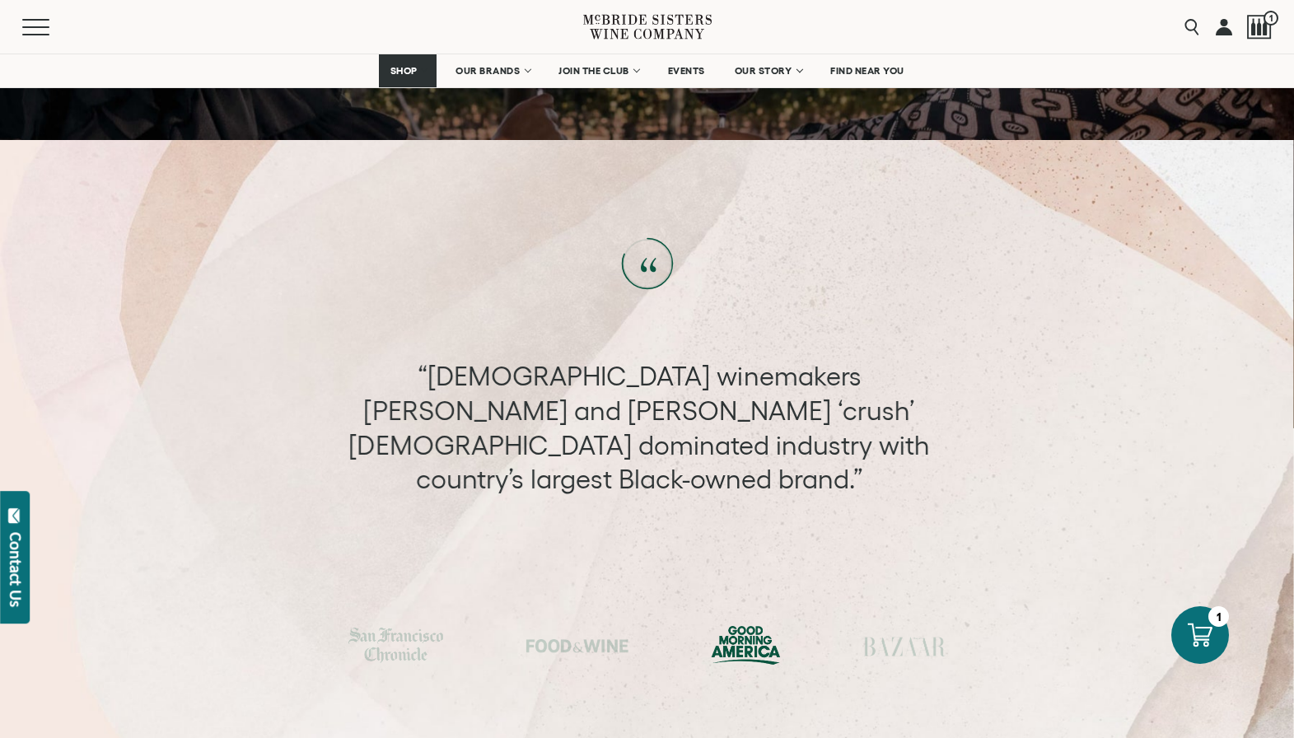
click at [409, 380] on div "“[DEMOGRAPHIC_DATA] winemakers [PERSON_NAME] and [PERSON_NAME] ‘crush’ [DEMOGRA…" at bounding box center [640, 427] width 614 height 137
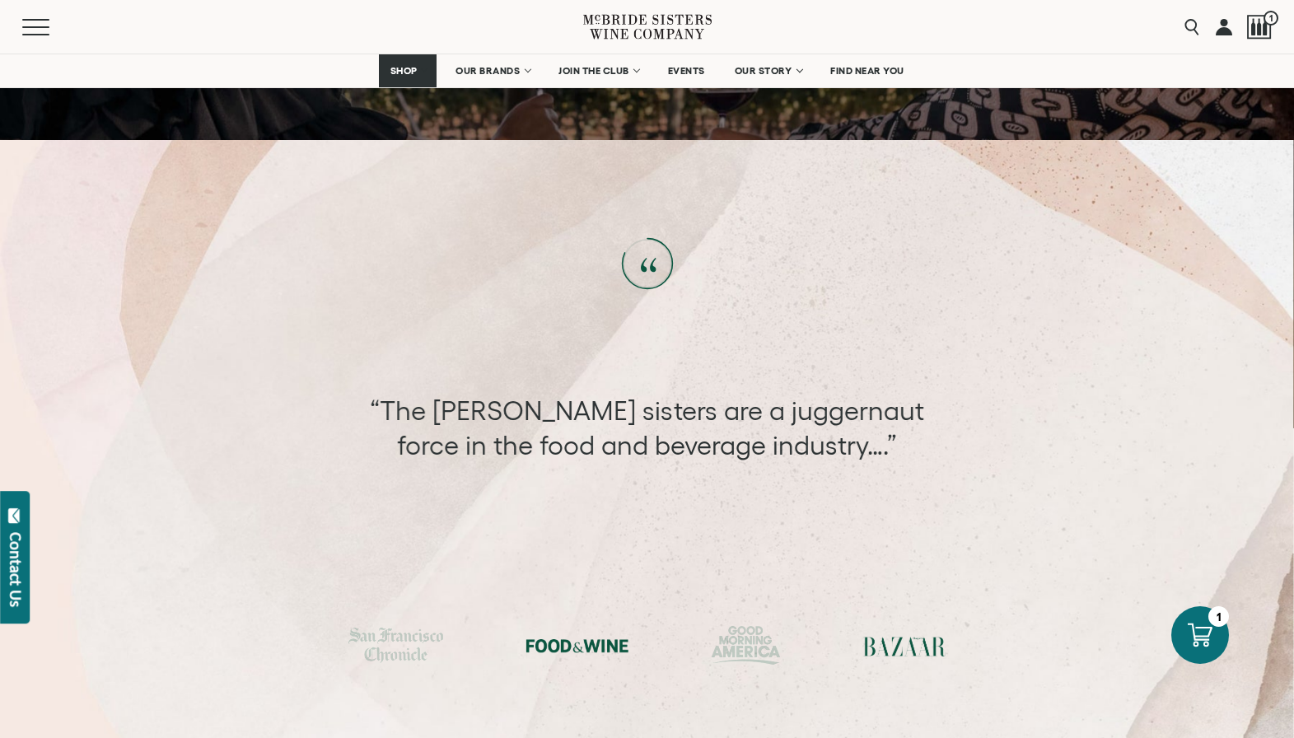
click at [610, 633] on div at bounding box center [577, 645] width 103 height 25
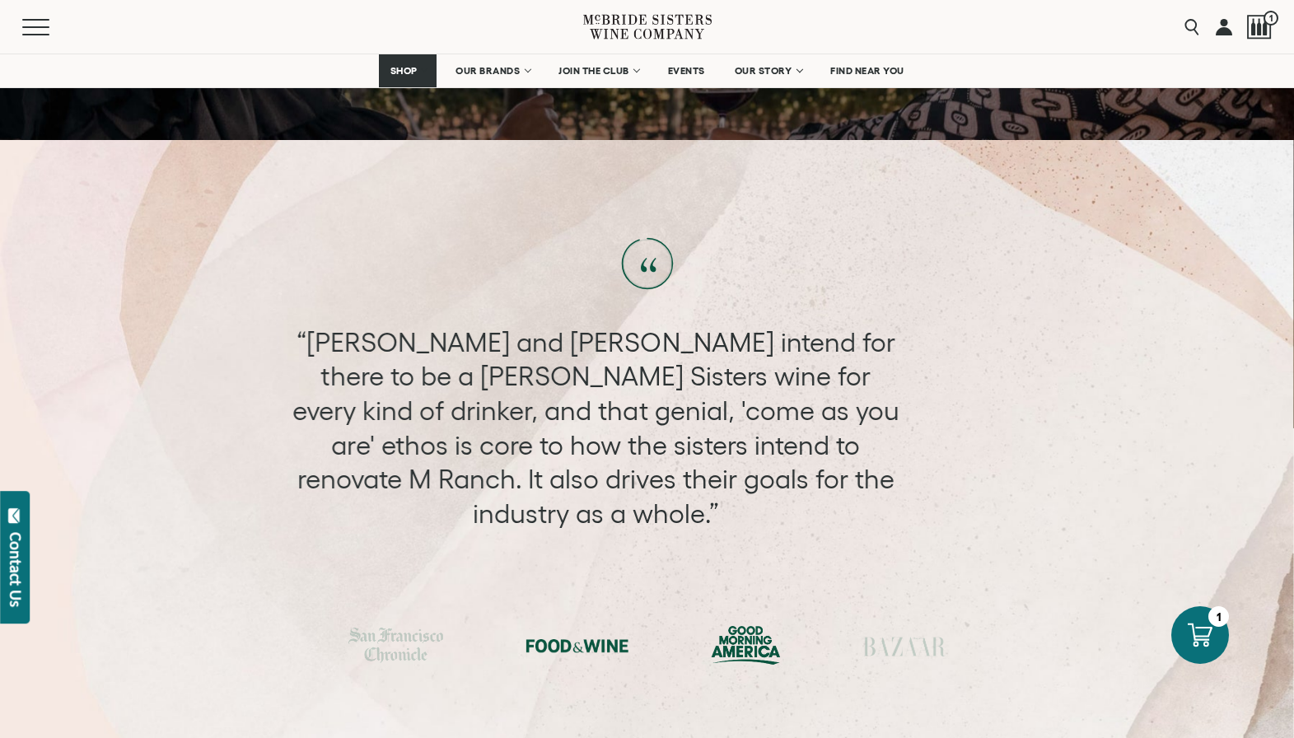
click at [740, 628] on div at bounding box center [746, 645] width 70 height 39
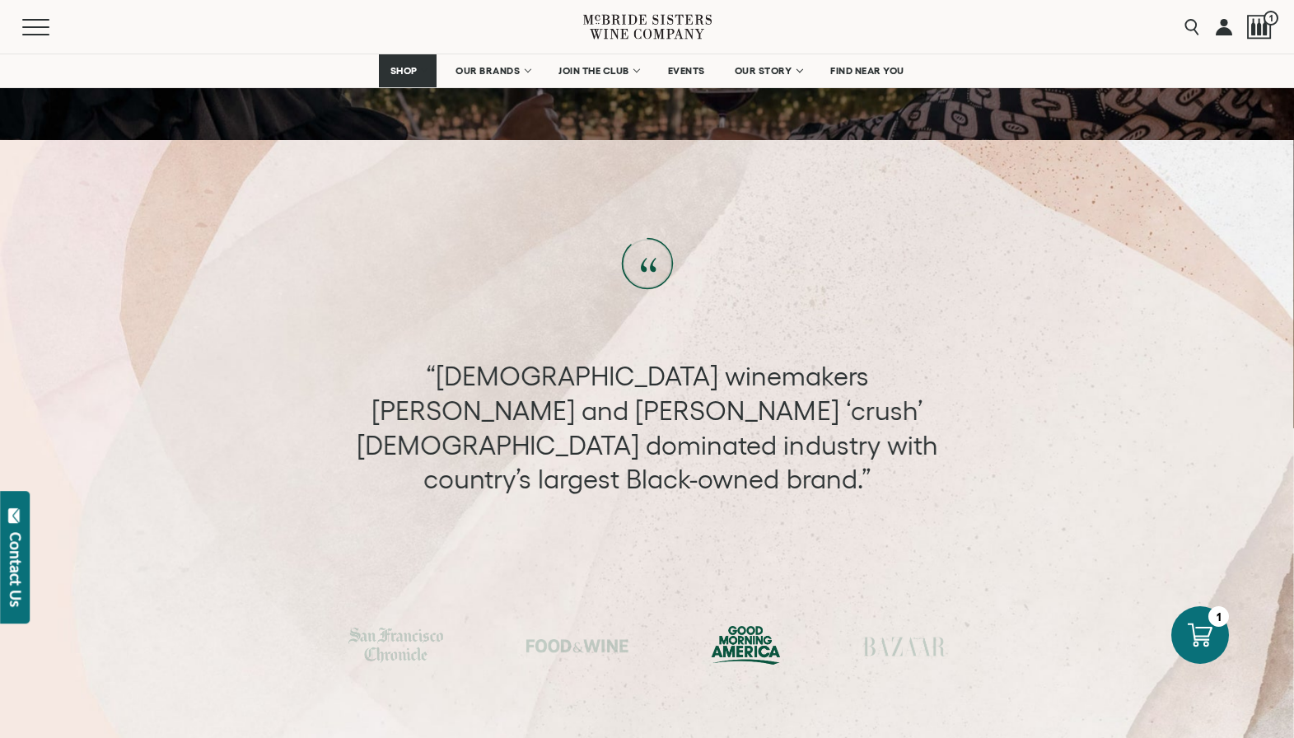
drag, startPoint x: 390, startPoint y: 614, endPoint x: 495, endPoint y: 619, distance: 104.7
click at [390, 627] on div at bounding box center [395, 644] width 95 height 35
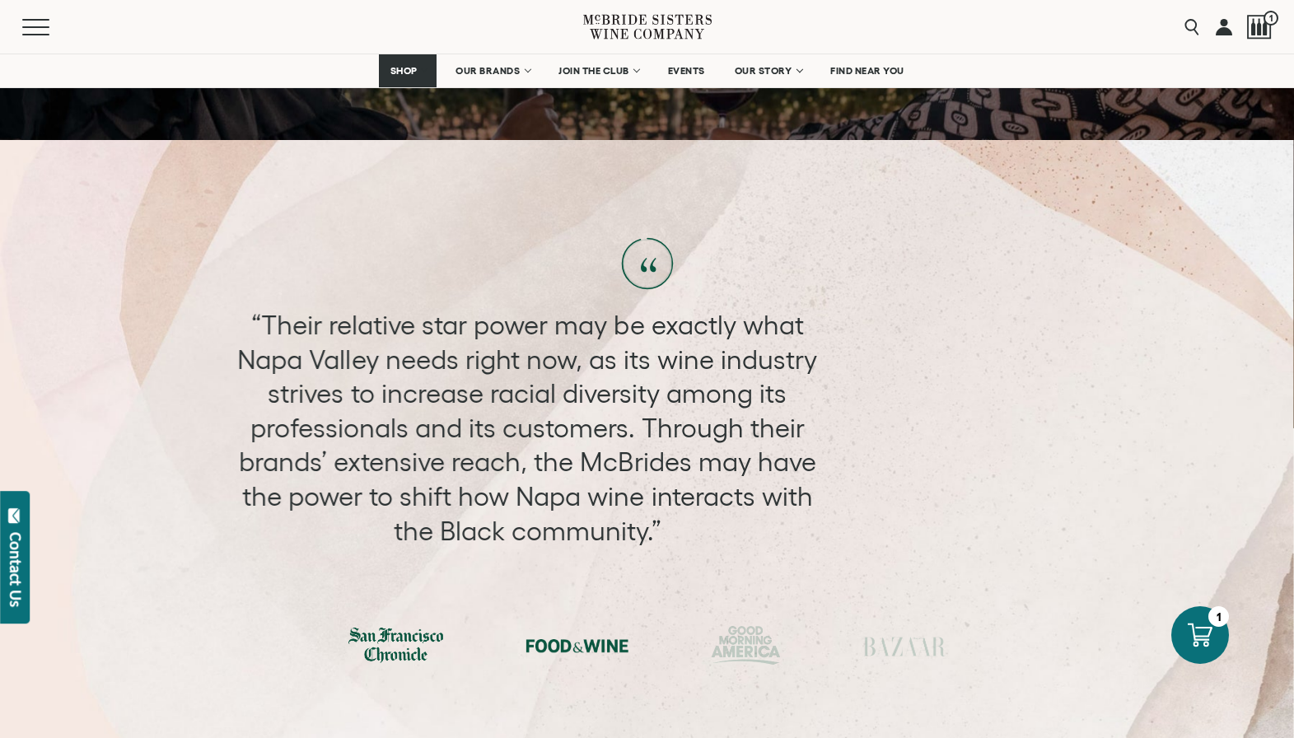
click at [605, 633] on div at bounding box center [577, 645] width 103 height 25
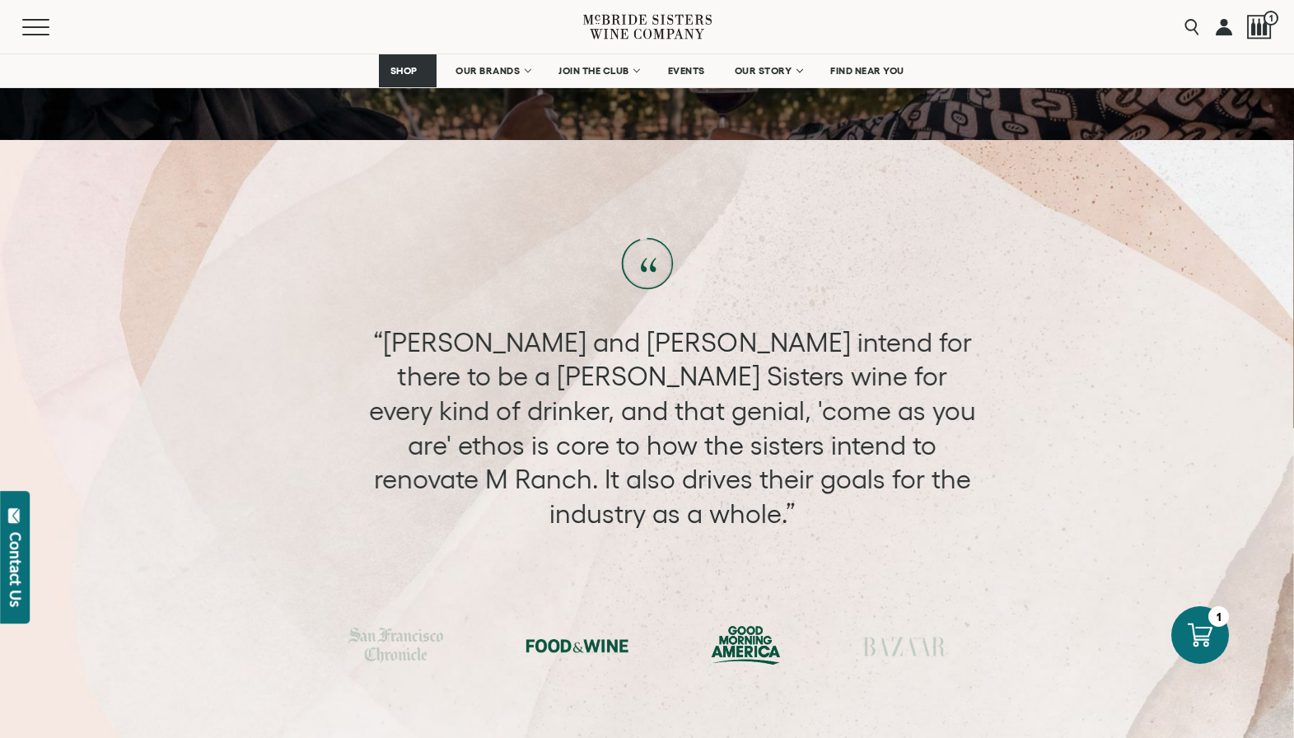
click at [768, 626] on div at bounding box center [746, 645] width 70 height 39
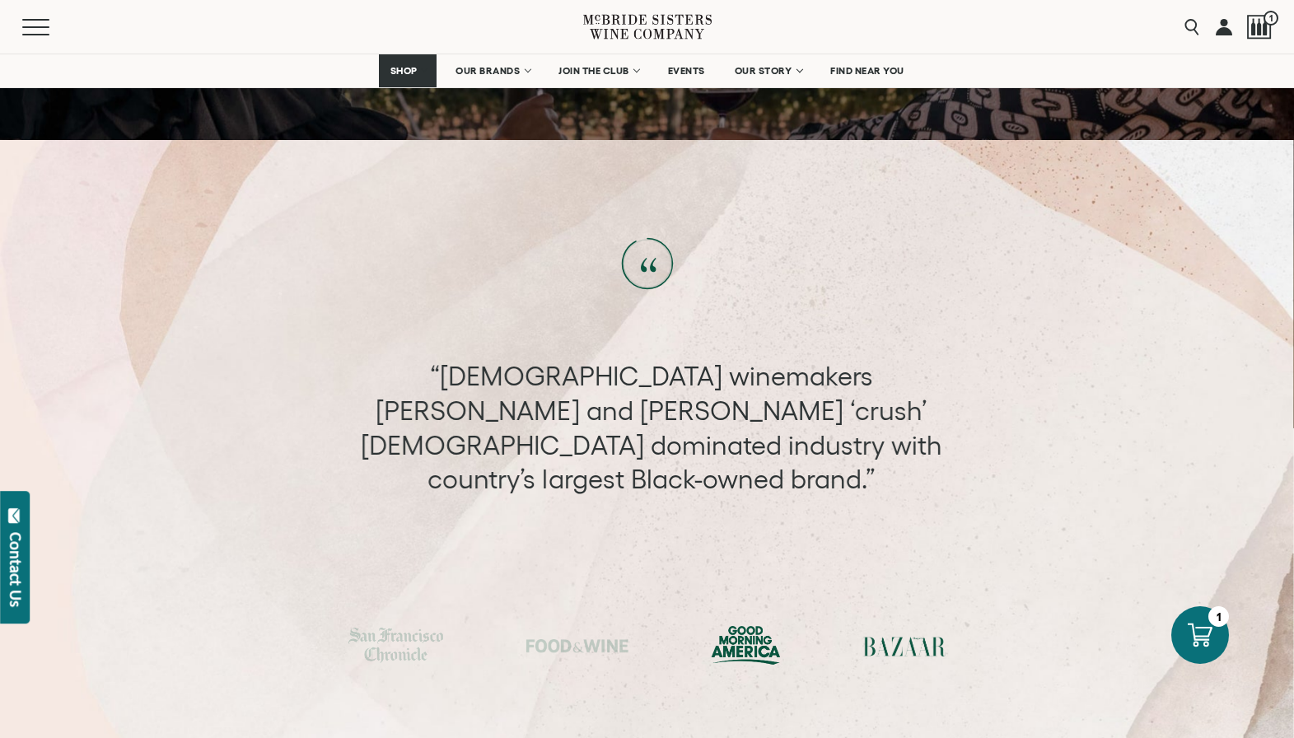
click at [890, 633] on div at bounding box center [904, 645] width 82 height 25
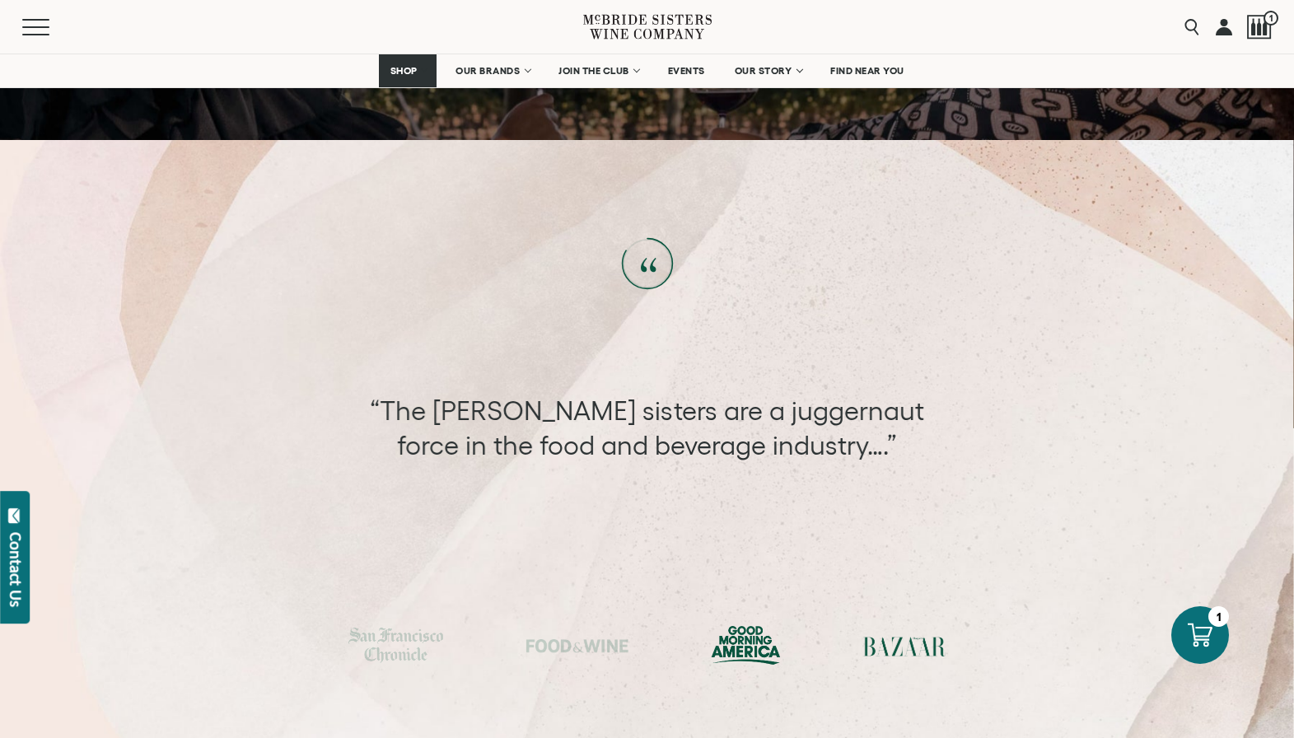
click at [725, 627] on div at bounding box center [746, 645] width 70 height 39
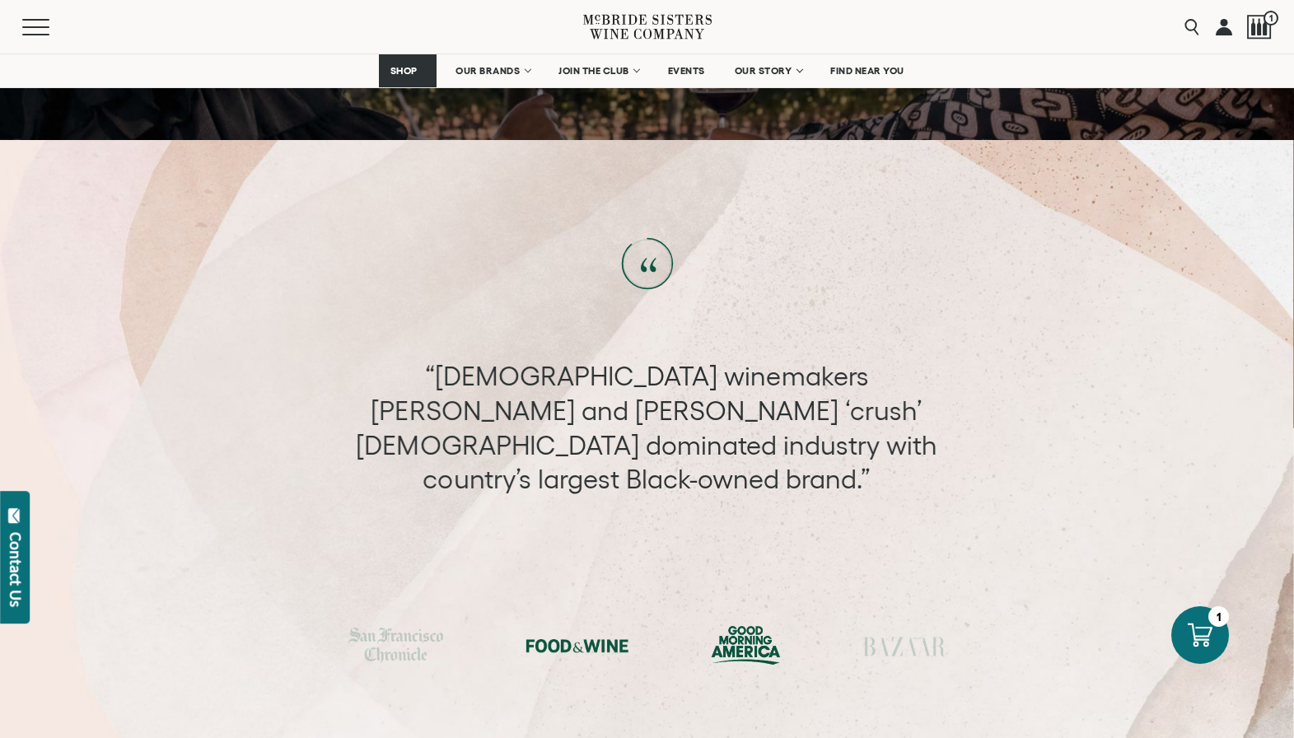
click at [590, 633] on div at bounding box center [577, 645] width 103 height 25
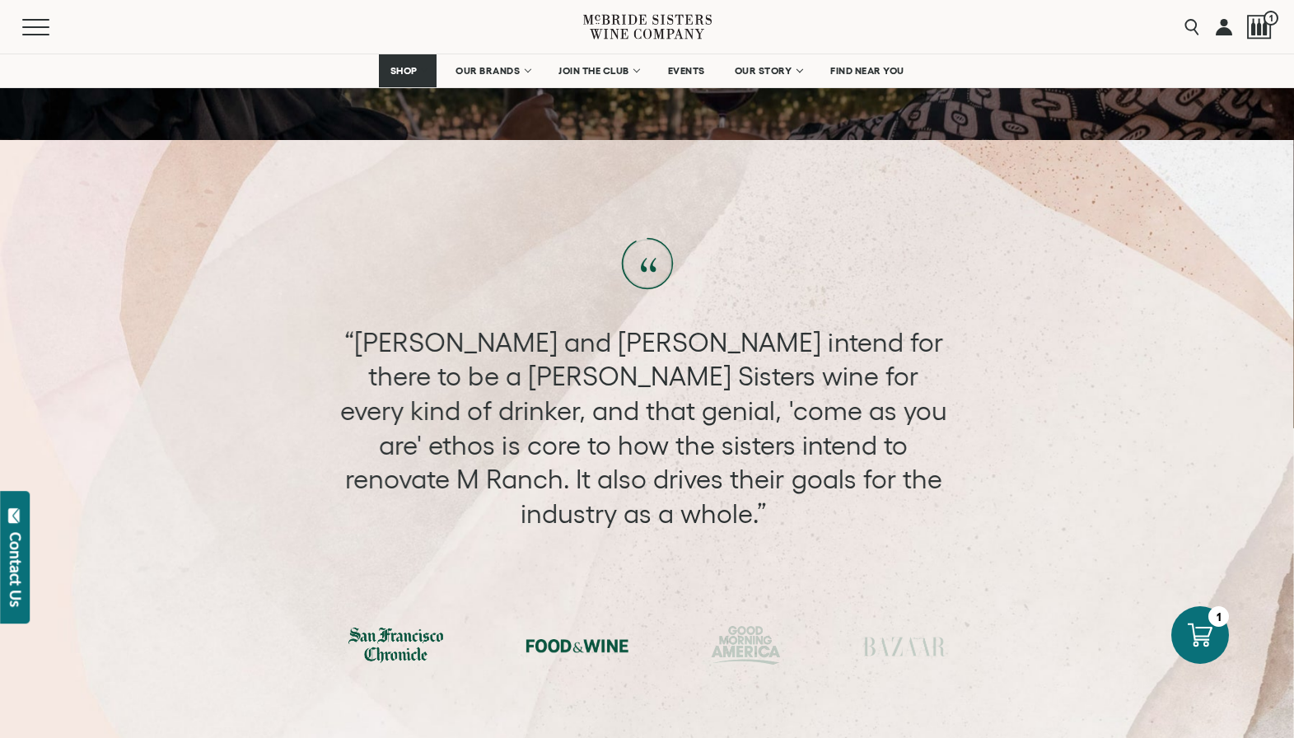
drag, startPoint x: 407, startPoint y: 611, endPoint x: 483, endPoint y: 607, distance: 75.9
click at [408, 627] on div at bounding box center [395, 644] width 95 height 35
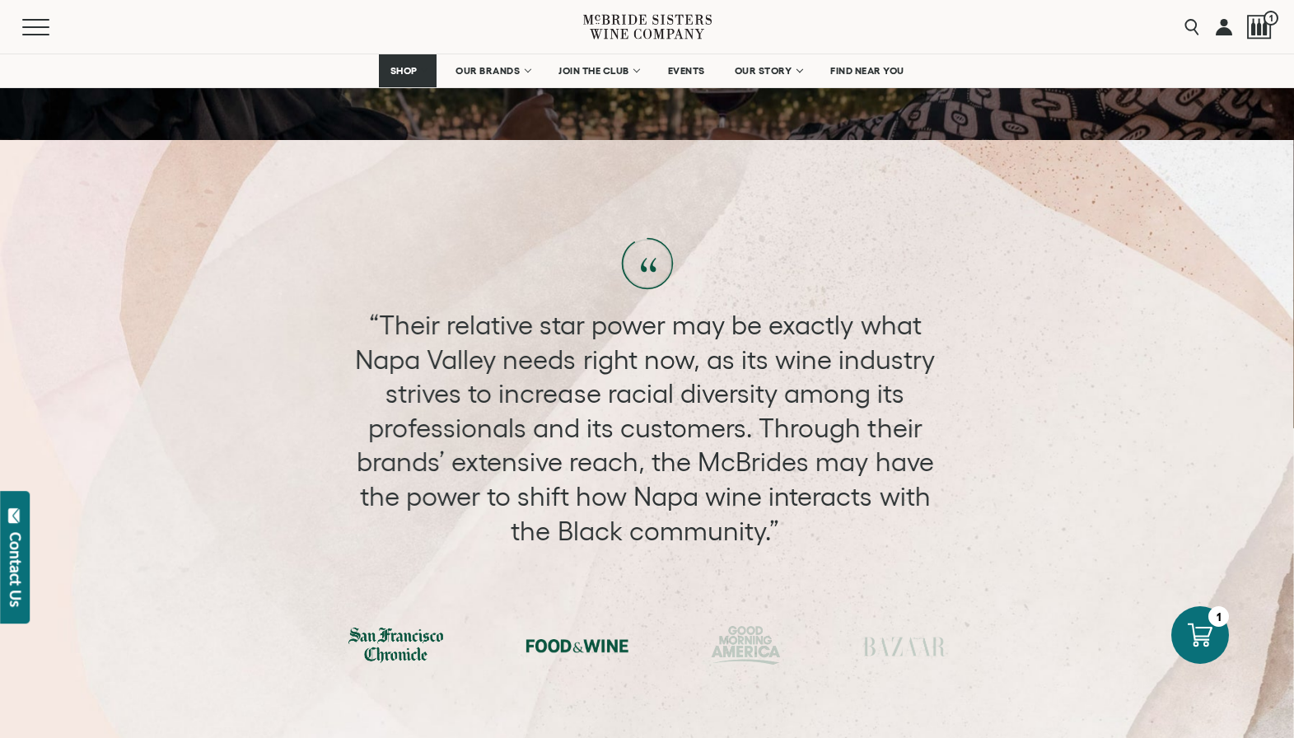
click at [586, 633] on div at bounding box center [577, 645] width 103 height 25
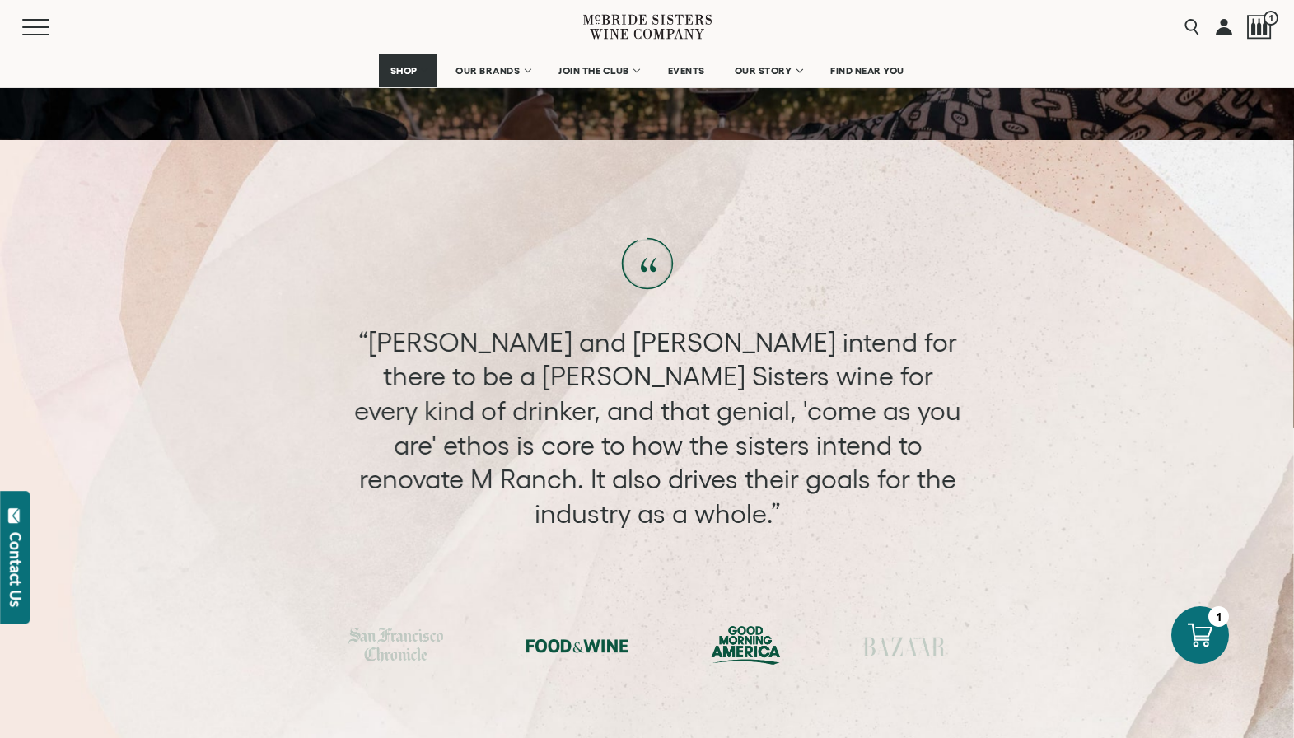
click at [745, 626] on div at bounding box center [746, 645] width 70 height 39
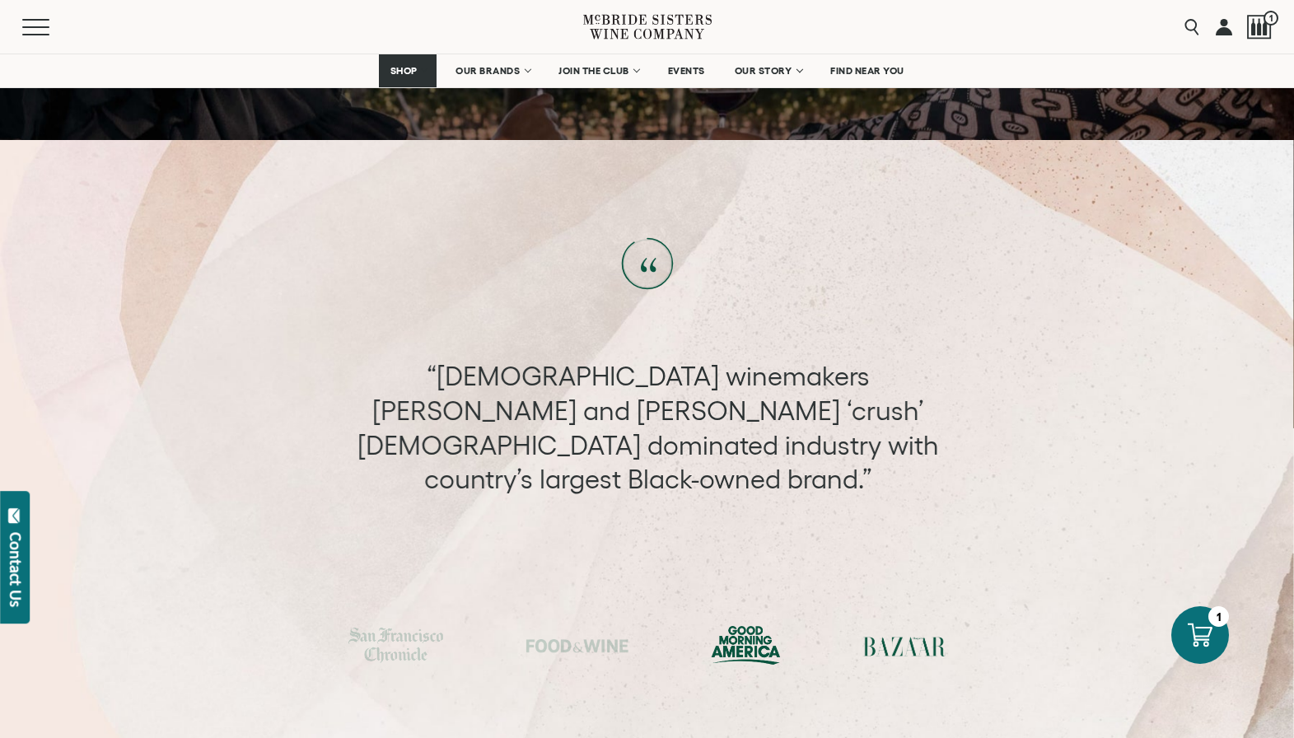
click at [883, 633] on div at bounding box center [904, 645] width 82 height 25
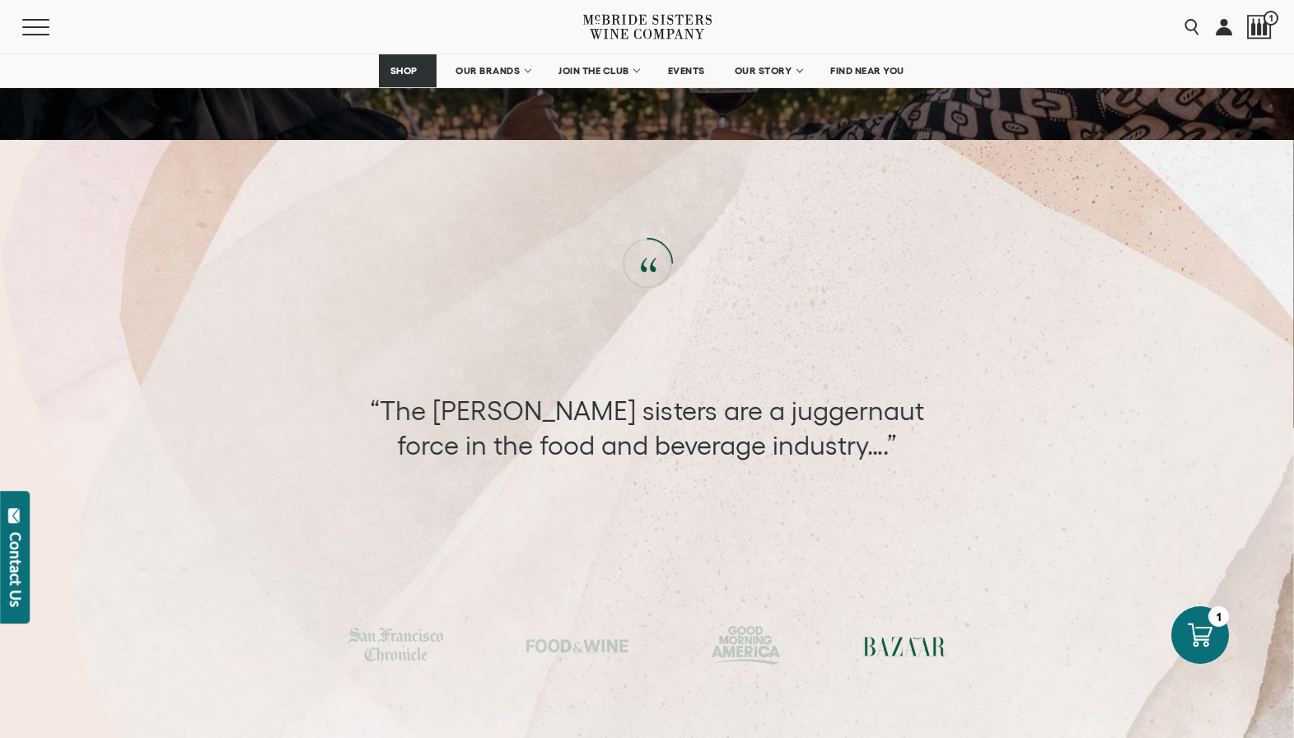
click at [675, 425] on div "“The McBride sisters are a juggernaut force in the food and beverage industry….”" at bounding box center [647, 428] width 614 height 68
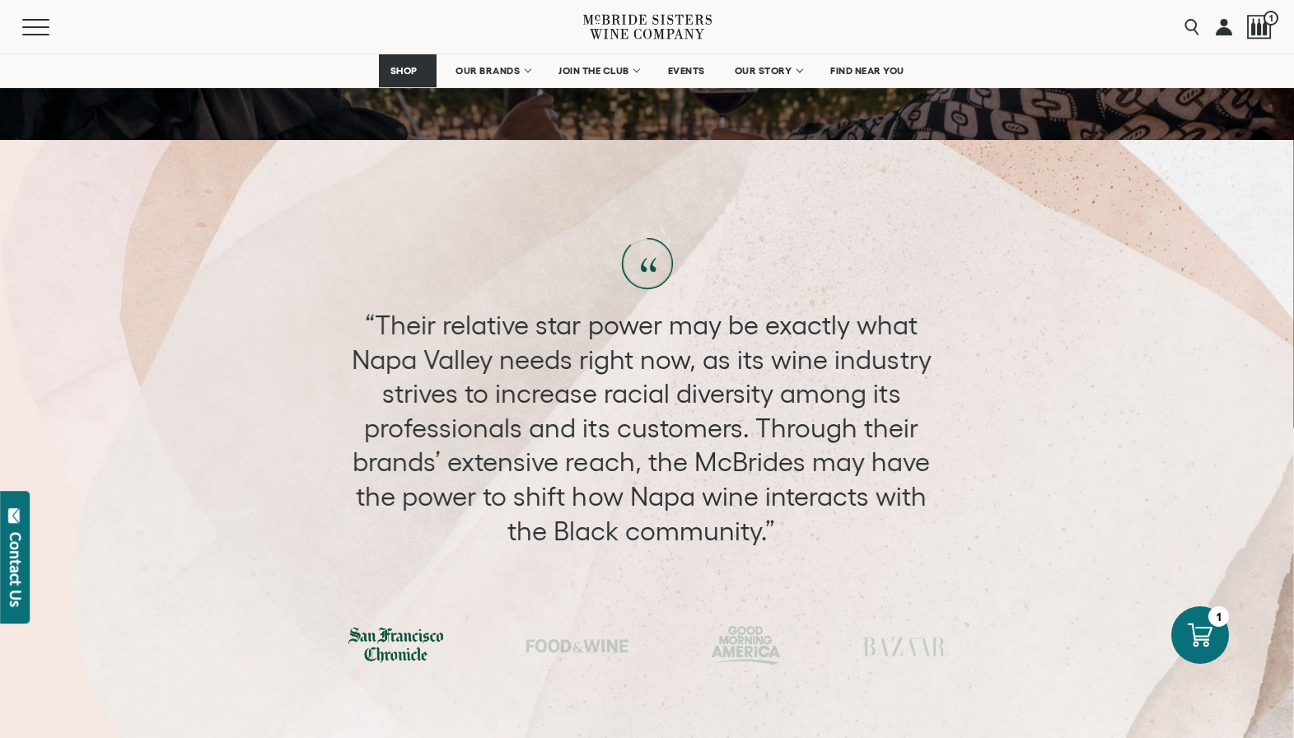
click at [600, 424] on div "“Their relative star power may be exactly what Napa Valley needs right now, as …" at bounding box center [641, 428] width 614 height 240
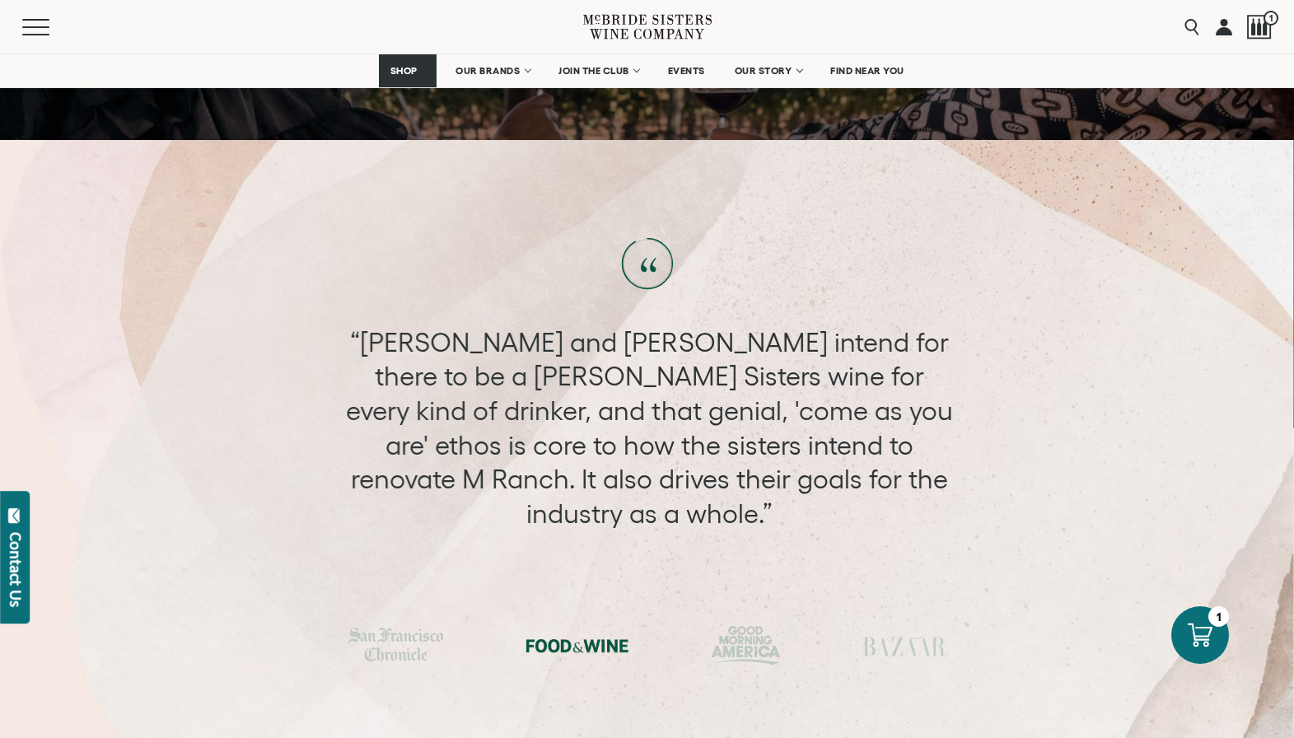
click at [526, 423] on div "“Andréa and Robin intend for there to be a McBride Sisters wine for every kind …" at bounding box center [650, 428] width 614 height 206
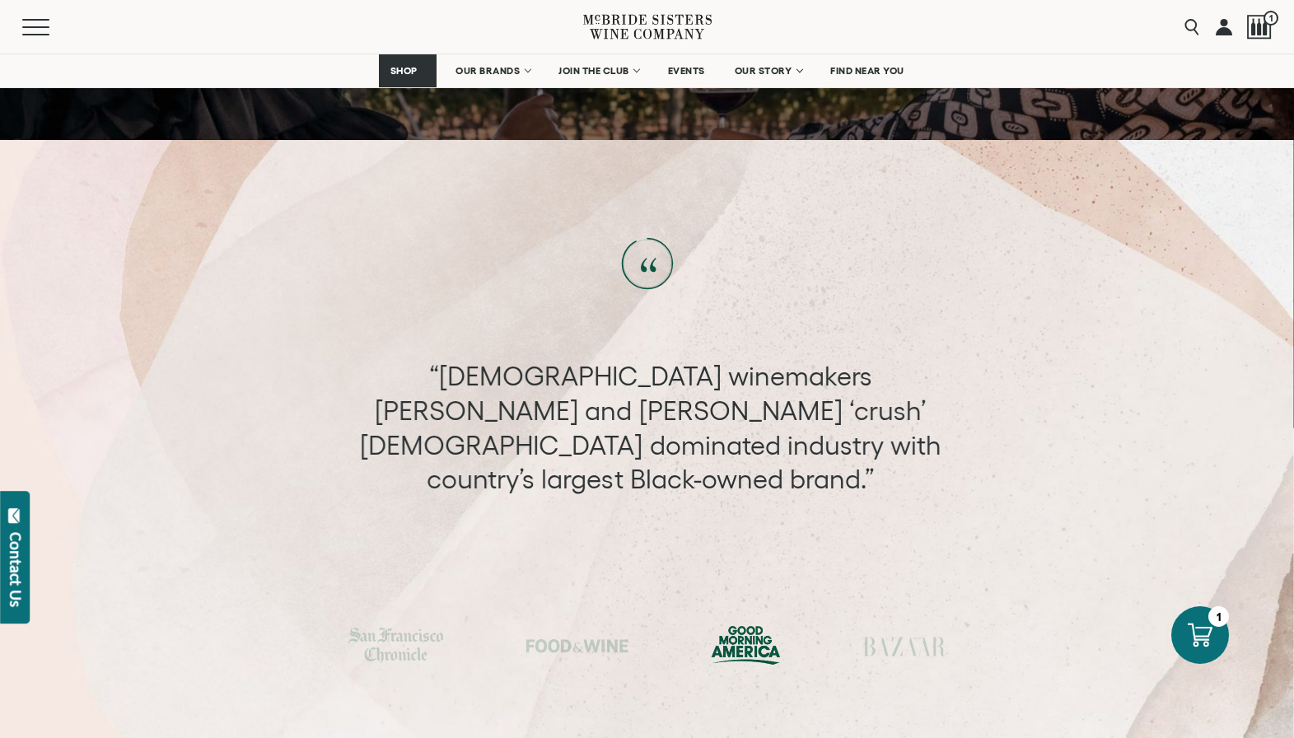
click at [642, 460] on div "“Their relative star power may be exactly what Napa Valley needs right now, as …" at bounding box center [646, 428] width 1293 height 240
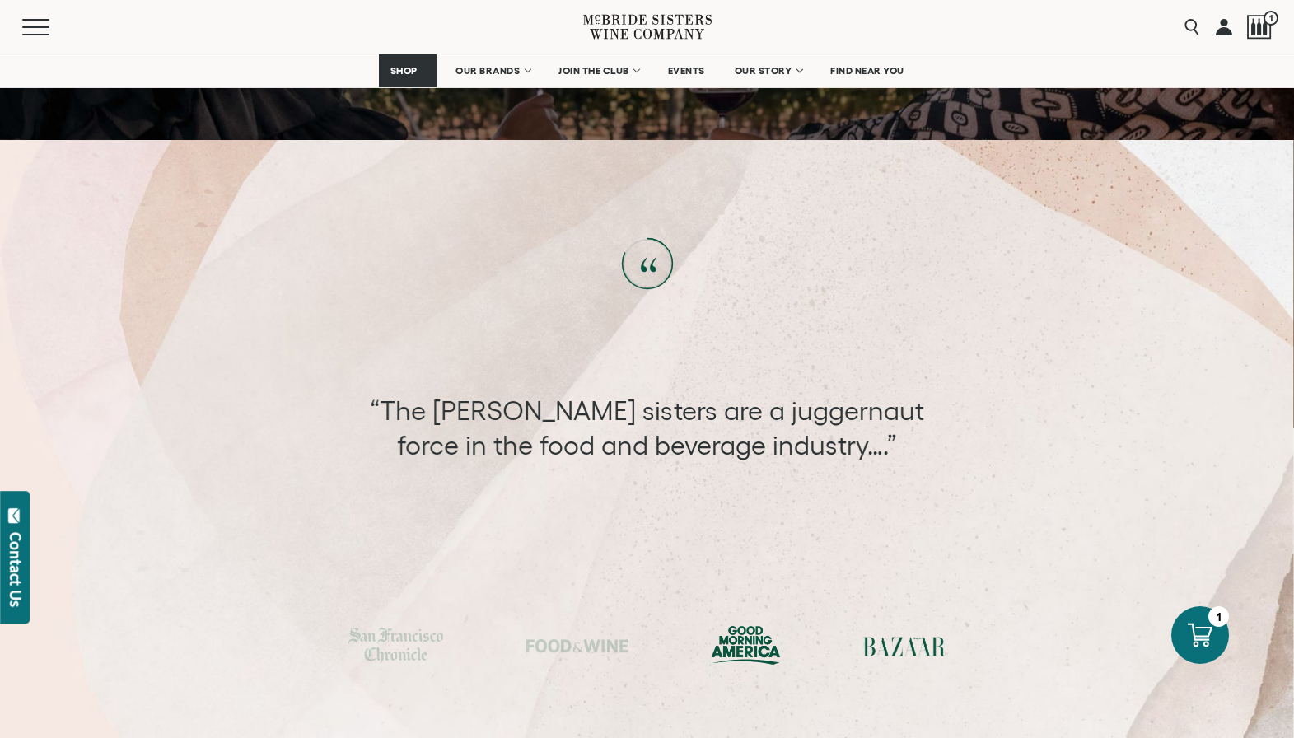
click at [735, 626] on div at bounding box center [746, 645] width 70 height 39
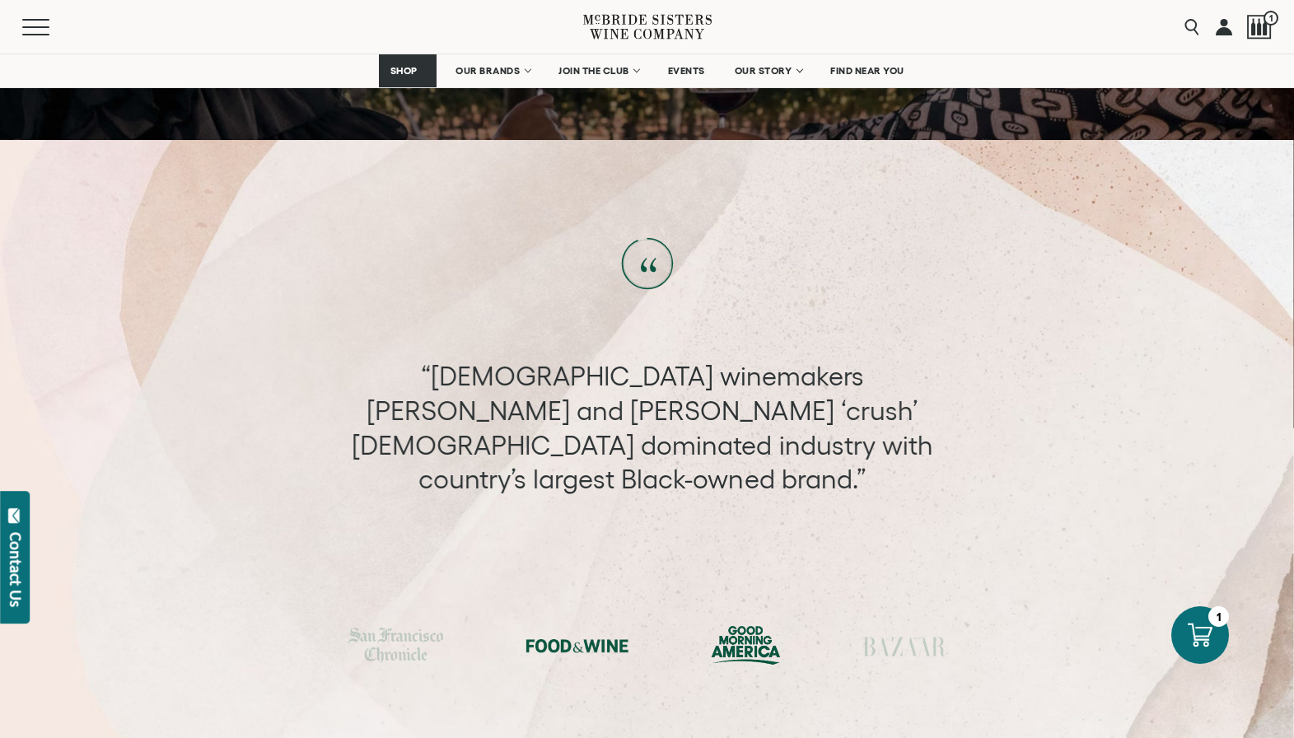
click at [592, 633] on div at bounding box center [577, 645] width 103 height 25
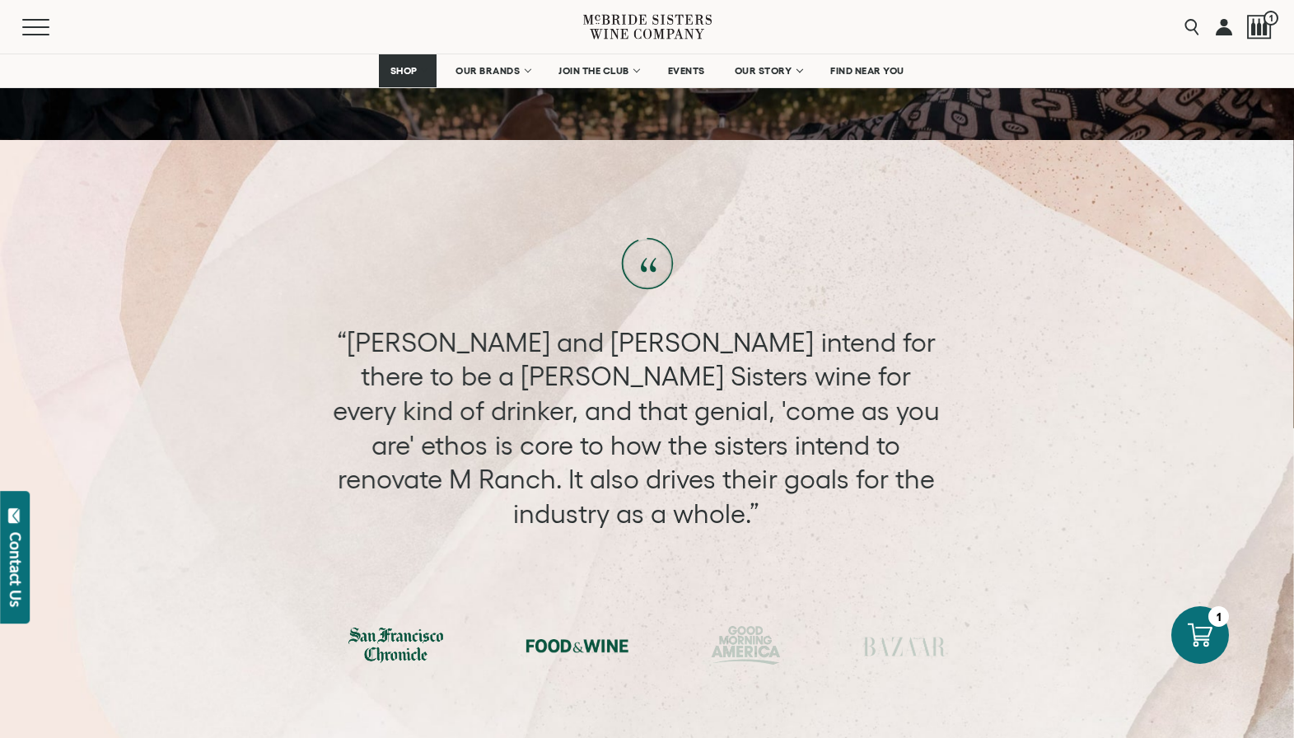
click at [400, 627] on div at bounding box center [395, 644] width 95 height 35
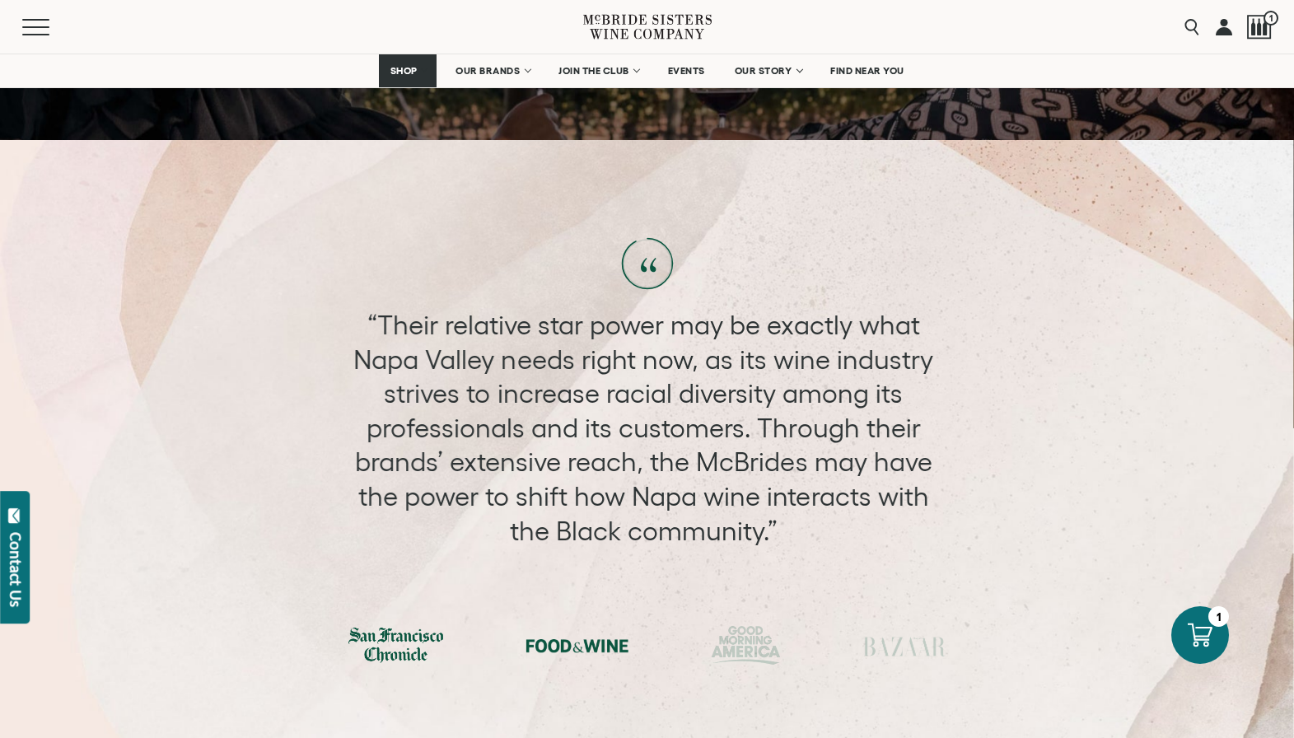
click at [589, 633] on div at bounding box center [577, 645] width 103 height 25
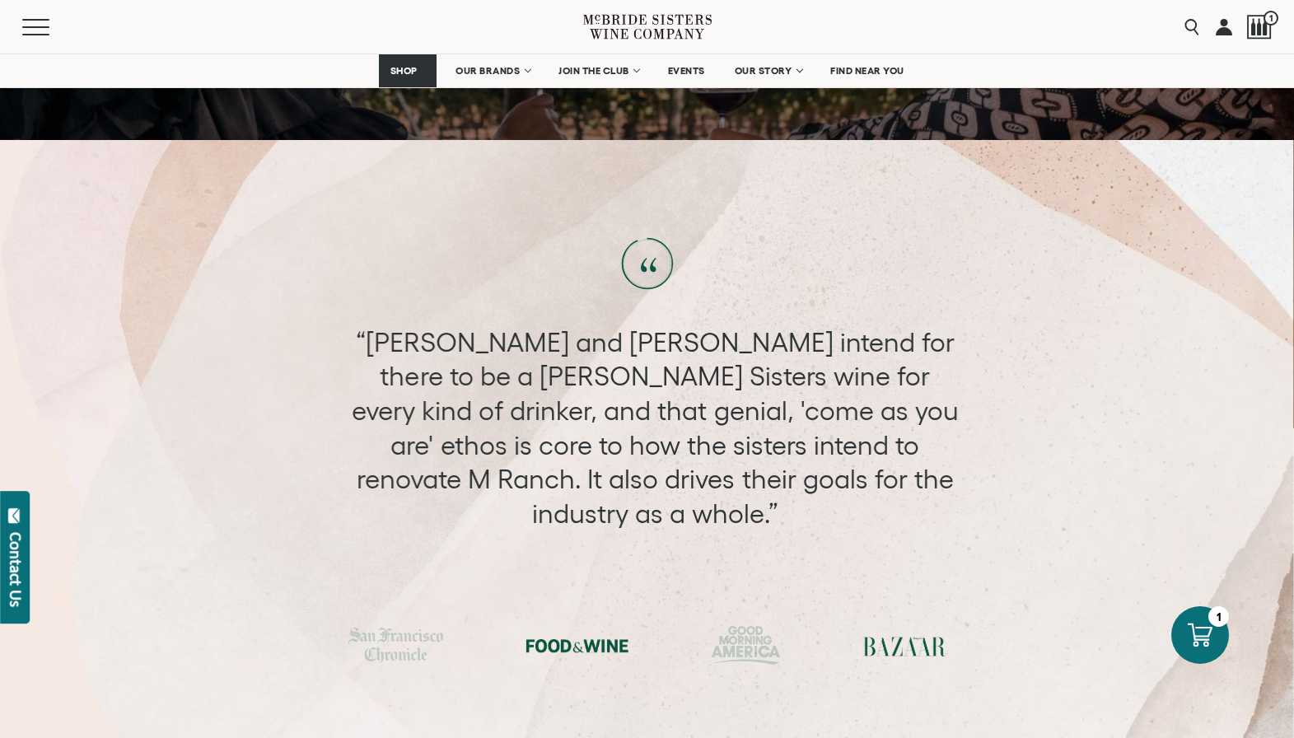
drag, startPoint x: 758, startPoint y: 622, endPoint x: 883, endPoint y: 618, distance: 125.3
click at [758, 626] on div at bounding box center [746, 645] width 70 height 39
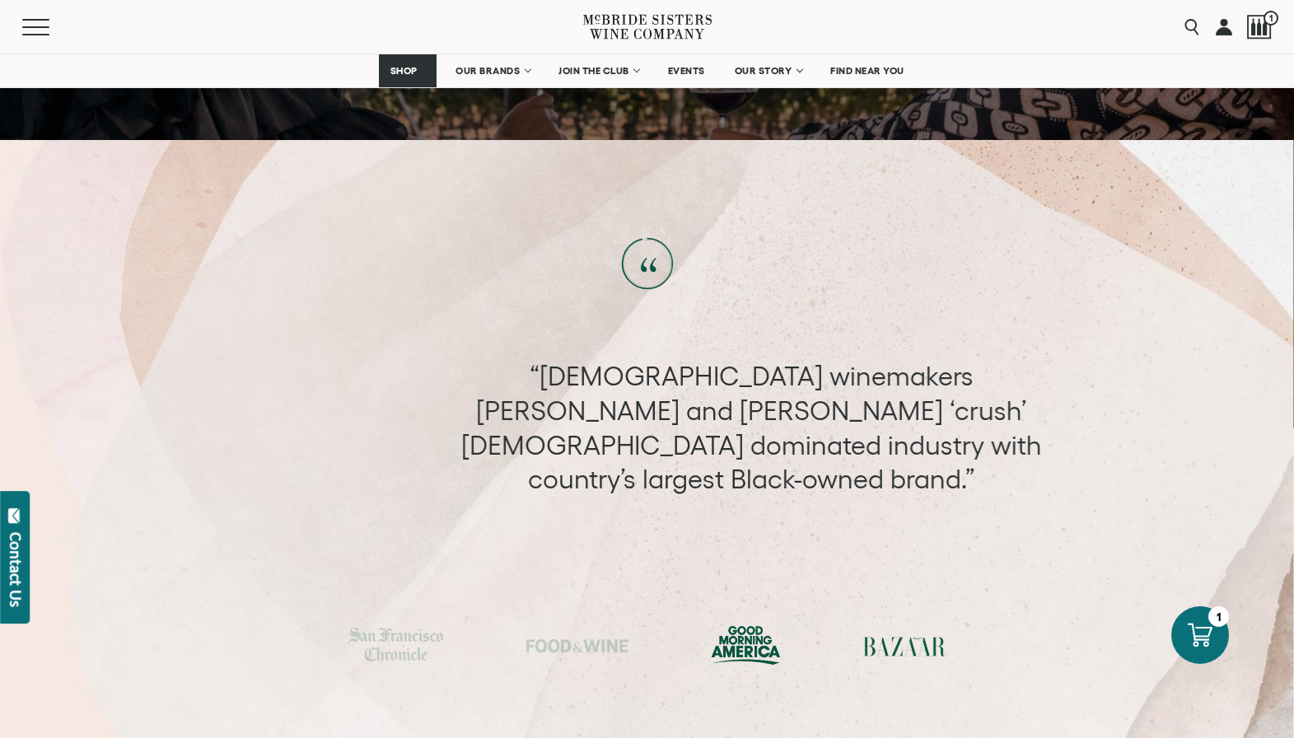
click at [893, 633] on div at bounding box center [904, 645] width 82 height 25
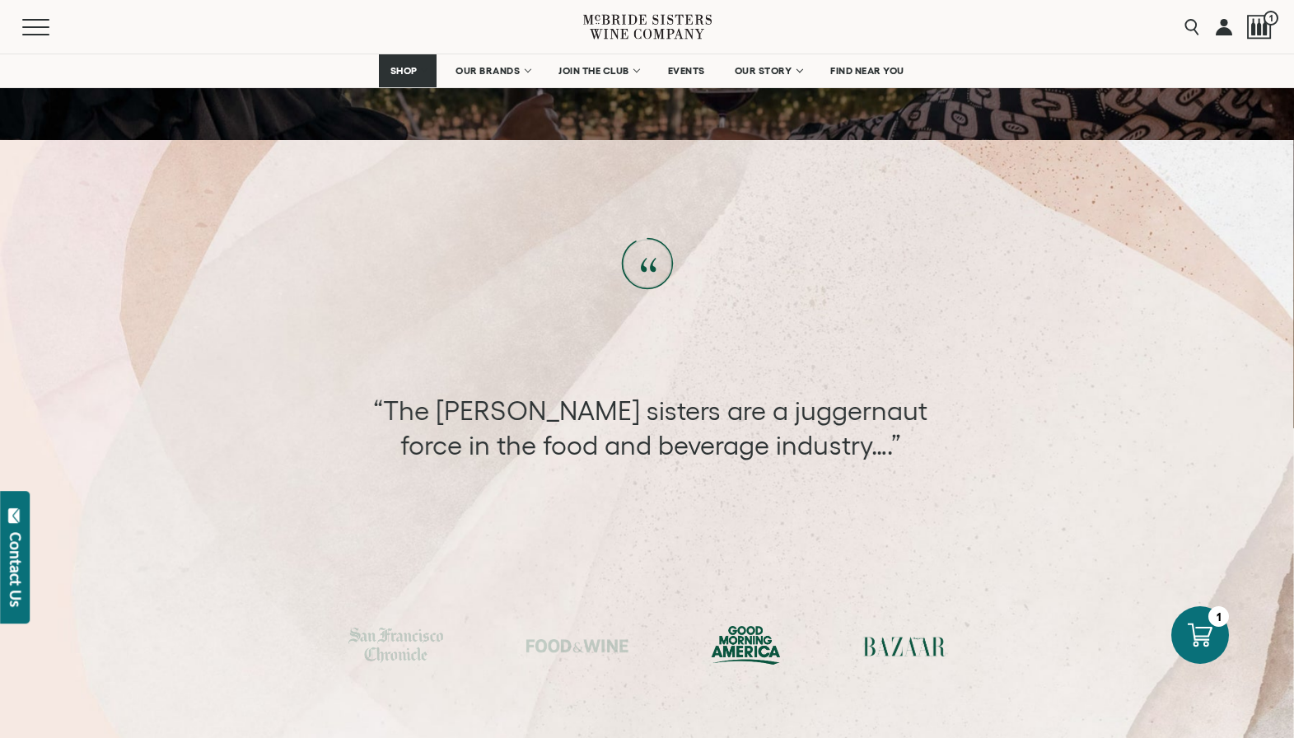
click at [725, 626] on div at bounding box center [746, 645] width 70 height 39
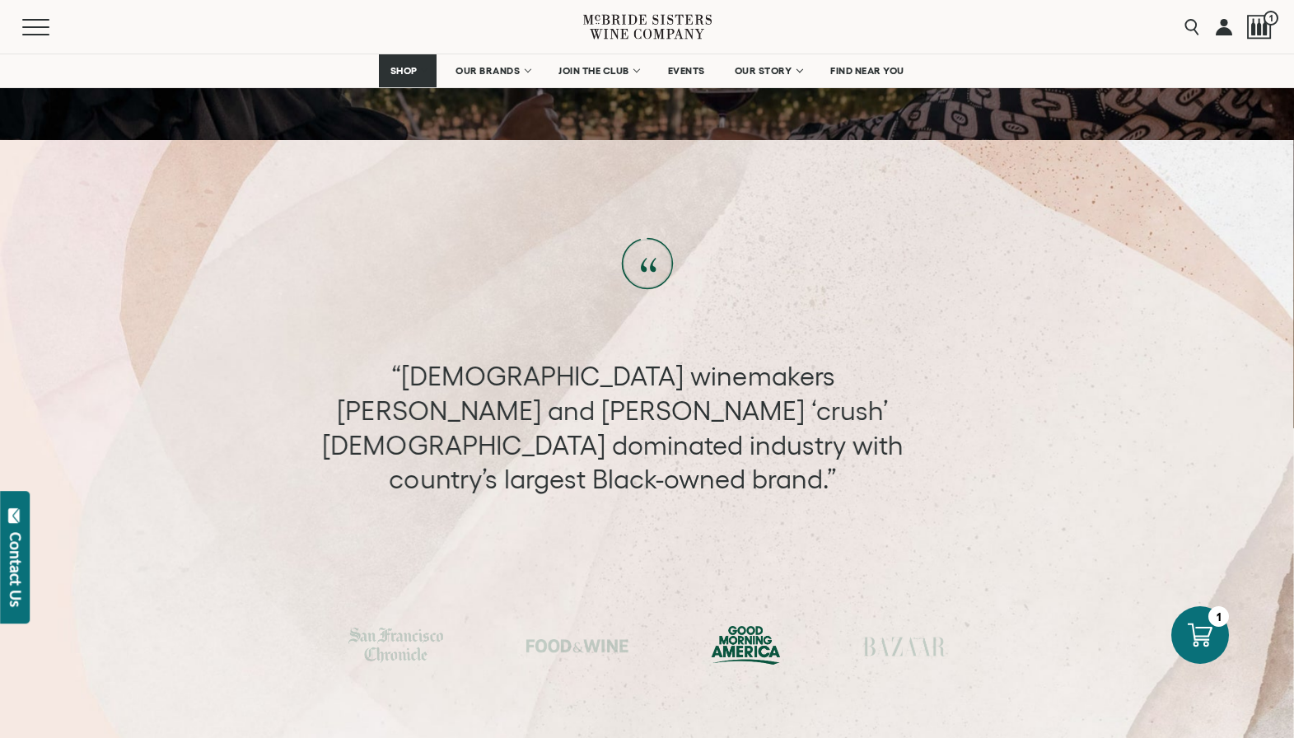
drag, startPoint x: 549, startPoint y: 619, endPoint x: 464, endPoint y: 618, distance: 84.9
click at [549, 633] on div at bounding box center [577, 645] width 103 height 25
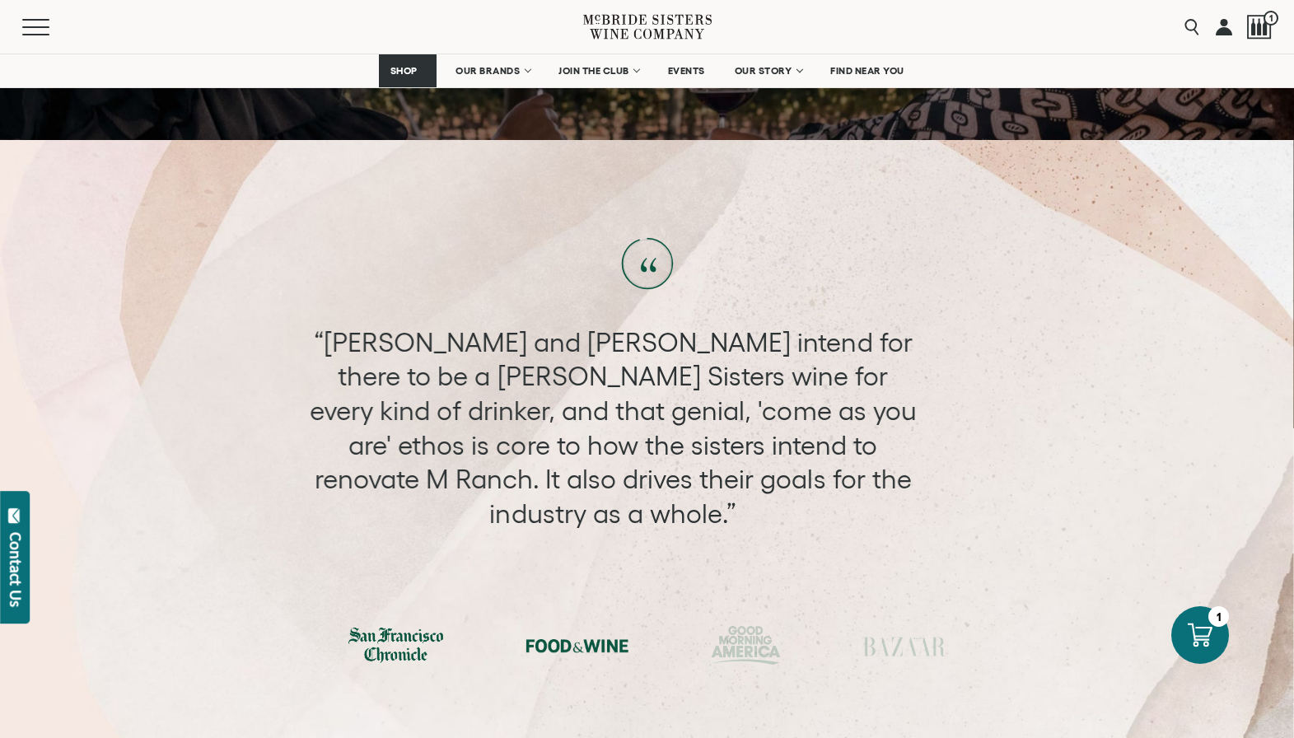
click at [408, 627] on div at bounding box center [395, 644] width 95 height 35
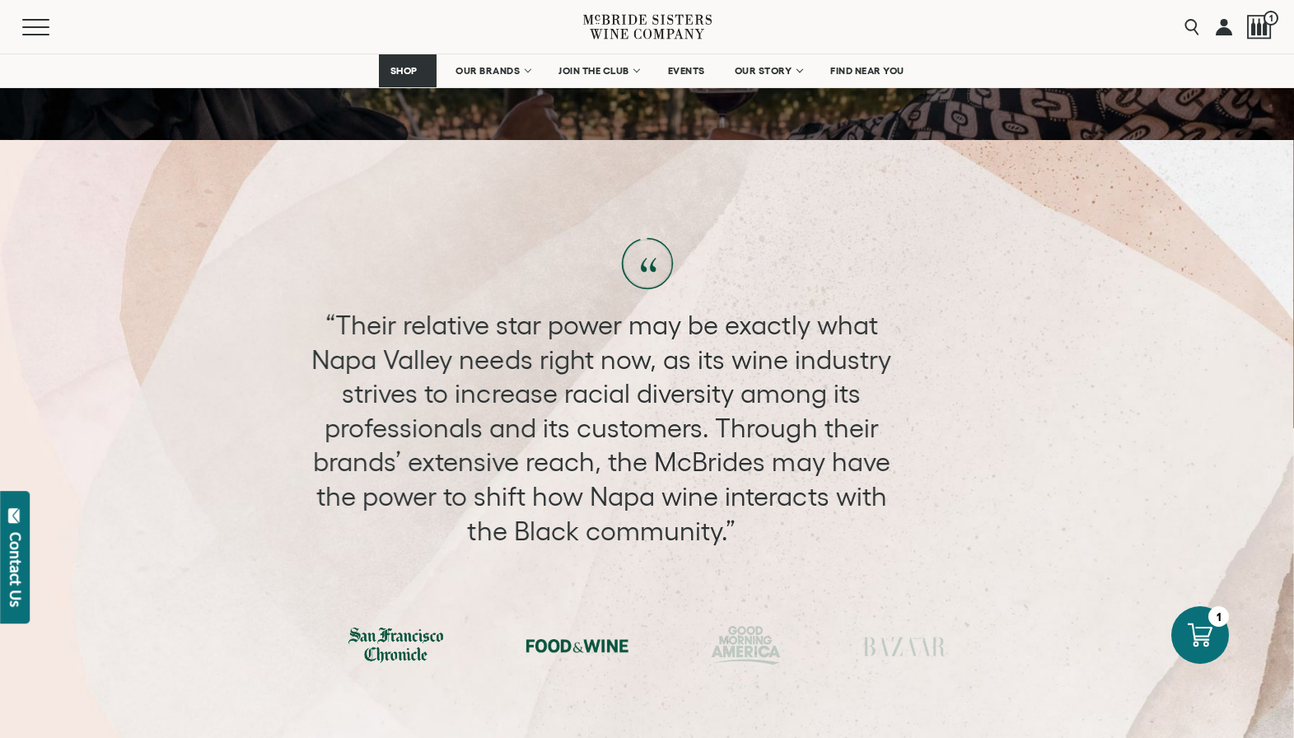
click at [565, 633] on div at bounding box center [577, 645] width 103 height 25
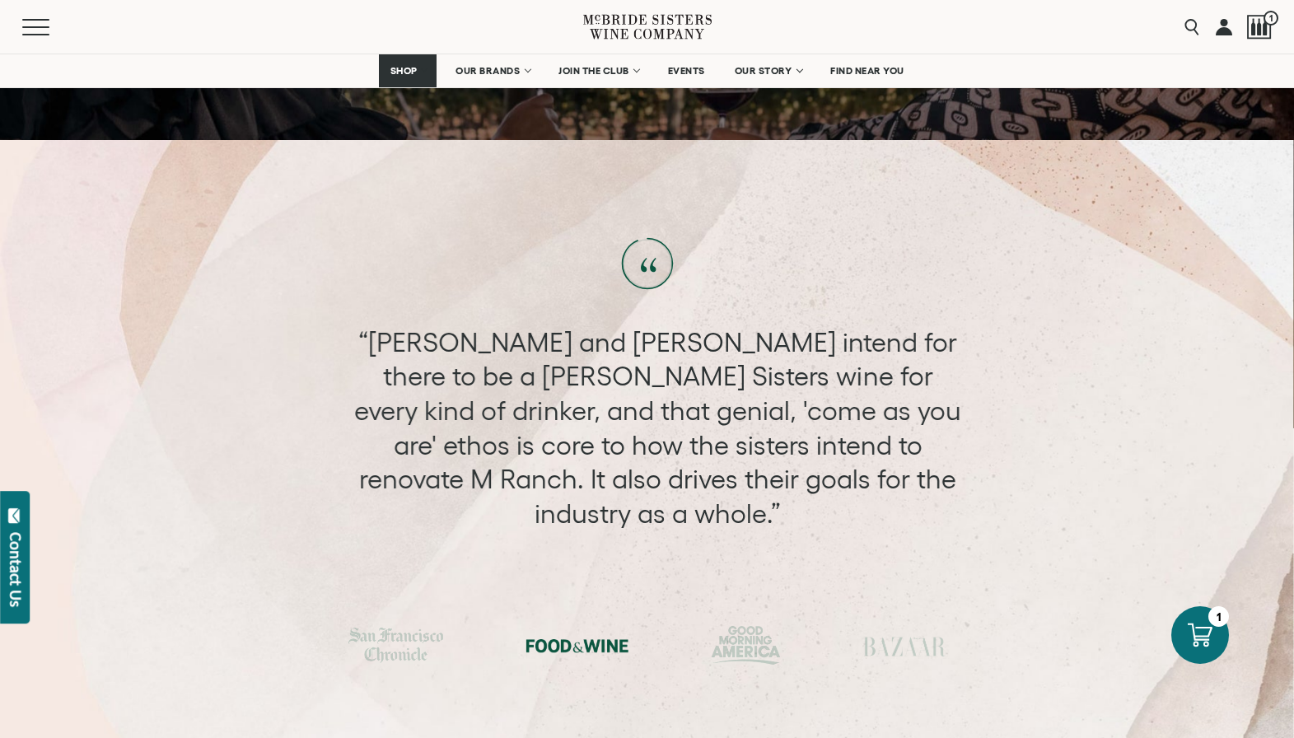
drag, startPoint x: 741, startPoint y: 619, endPoint x: 857, endPoint y: 620, distance: 116.1
click at [741, 626] on div at bounding box center [746, 645] width 70 height 39
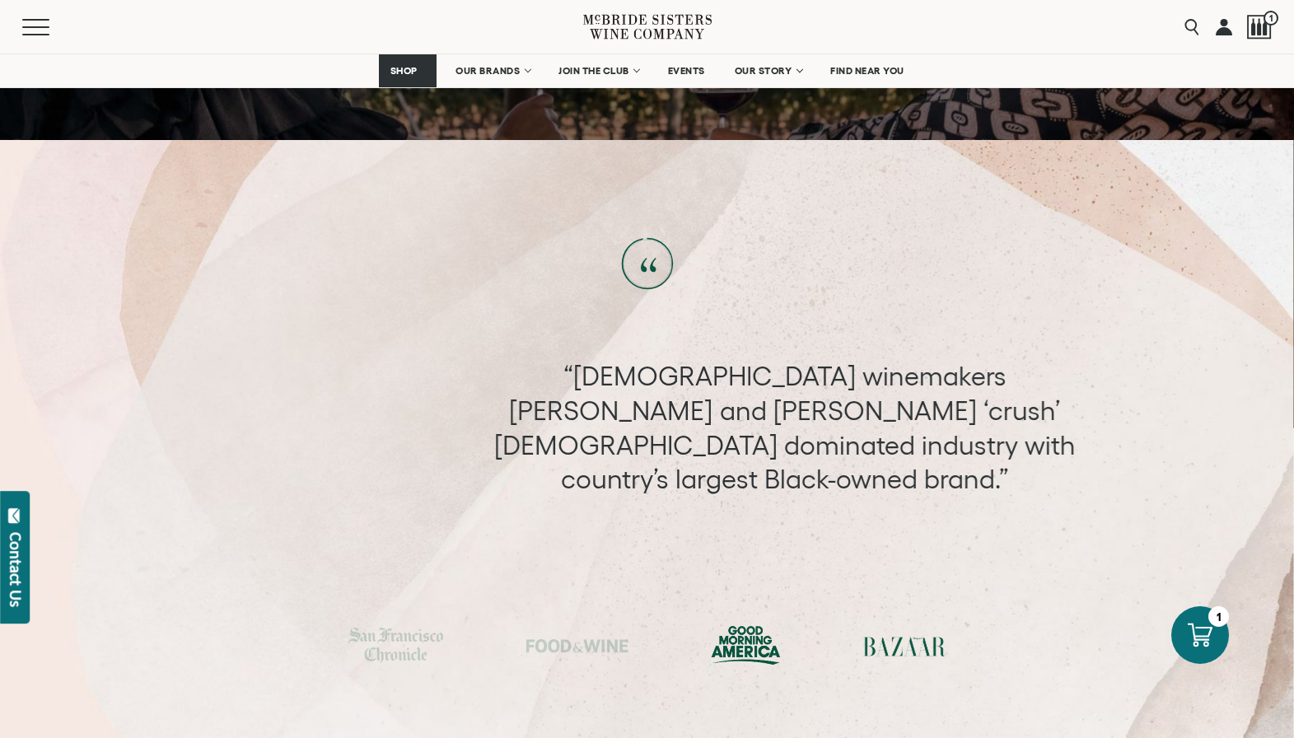
click at [870, 633] on div at bounding box center [904, 645] width 82 height 25
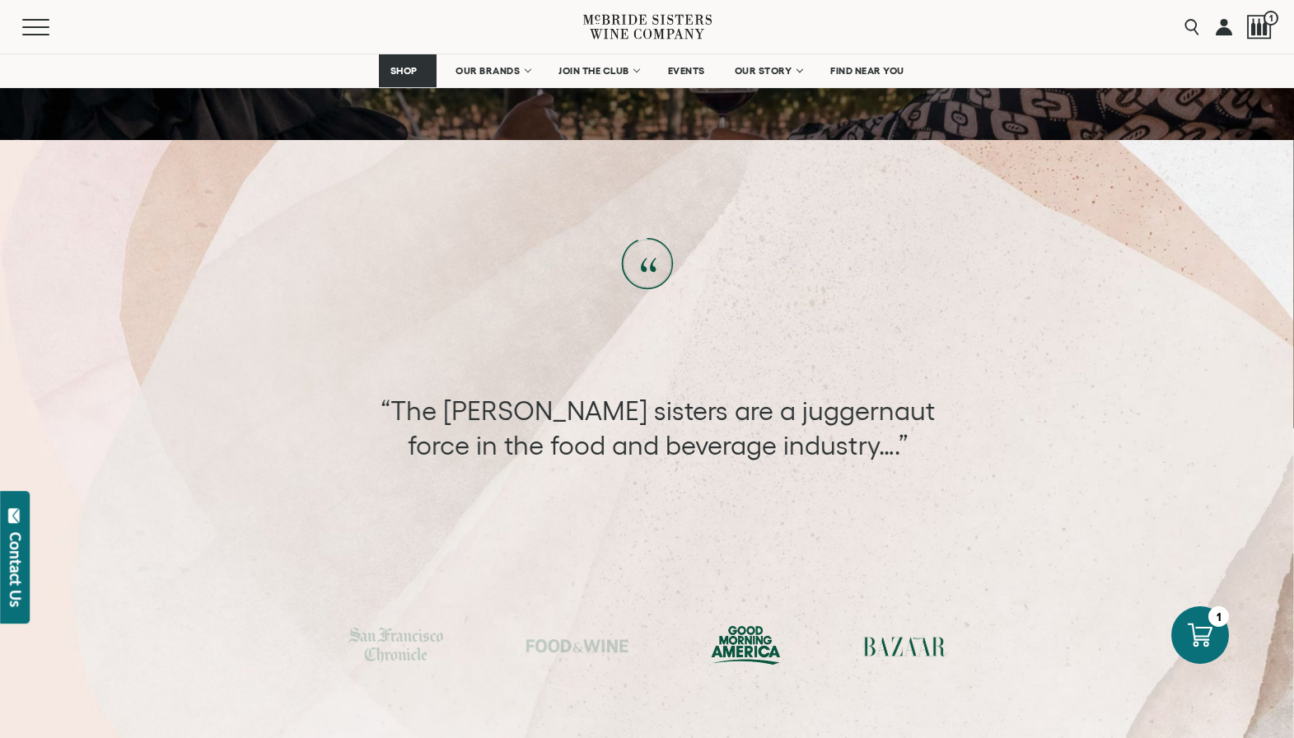
click at [769, 626] on div at bounding box center [746, 645] width 70 height 39
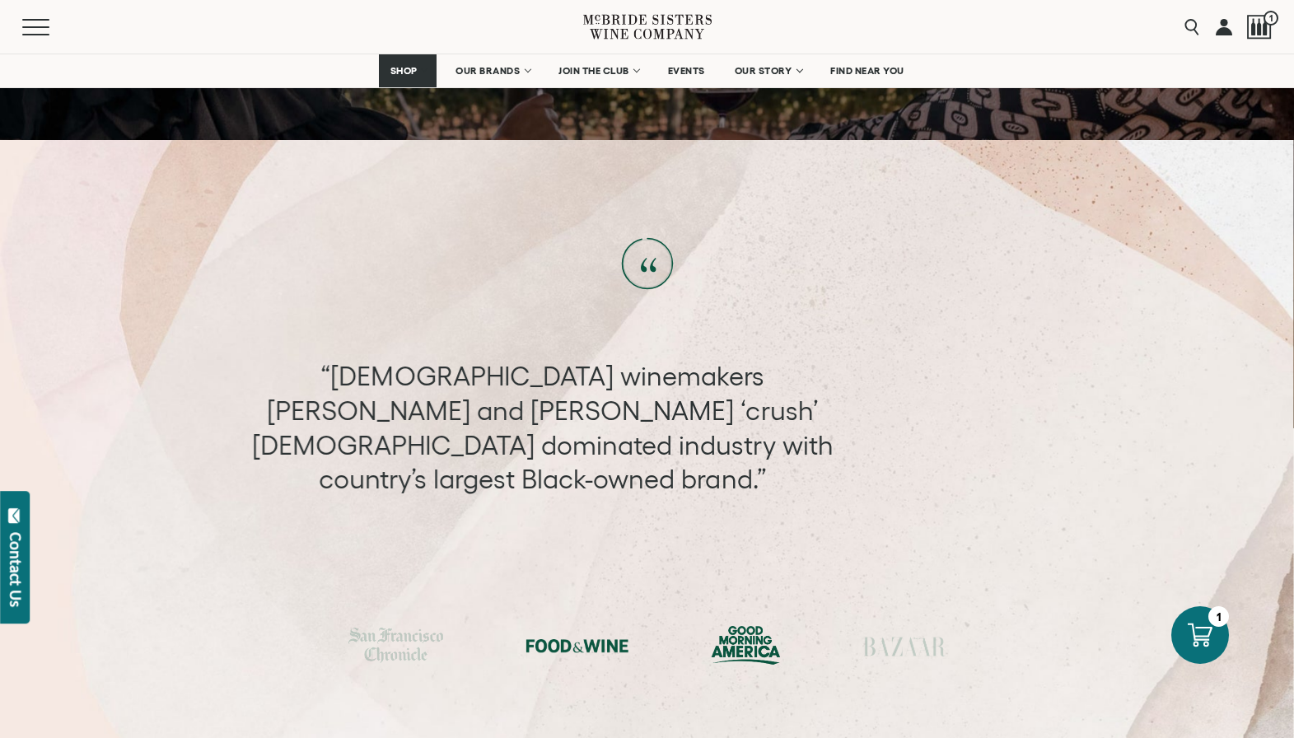
click at [617, 633] on div at bounding box center [577, 645] width 103 height 25
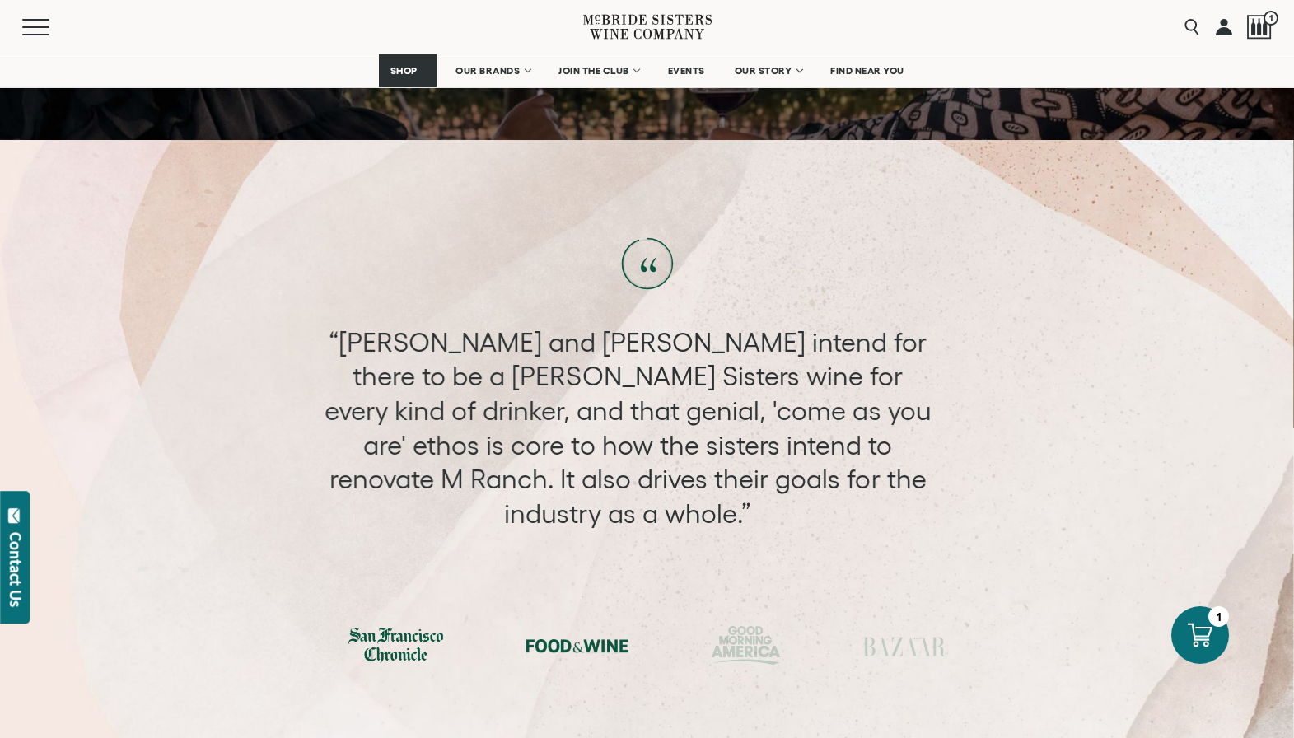
click at [417, 627] on div at bounding box center [395, 644] width 95 height 35
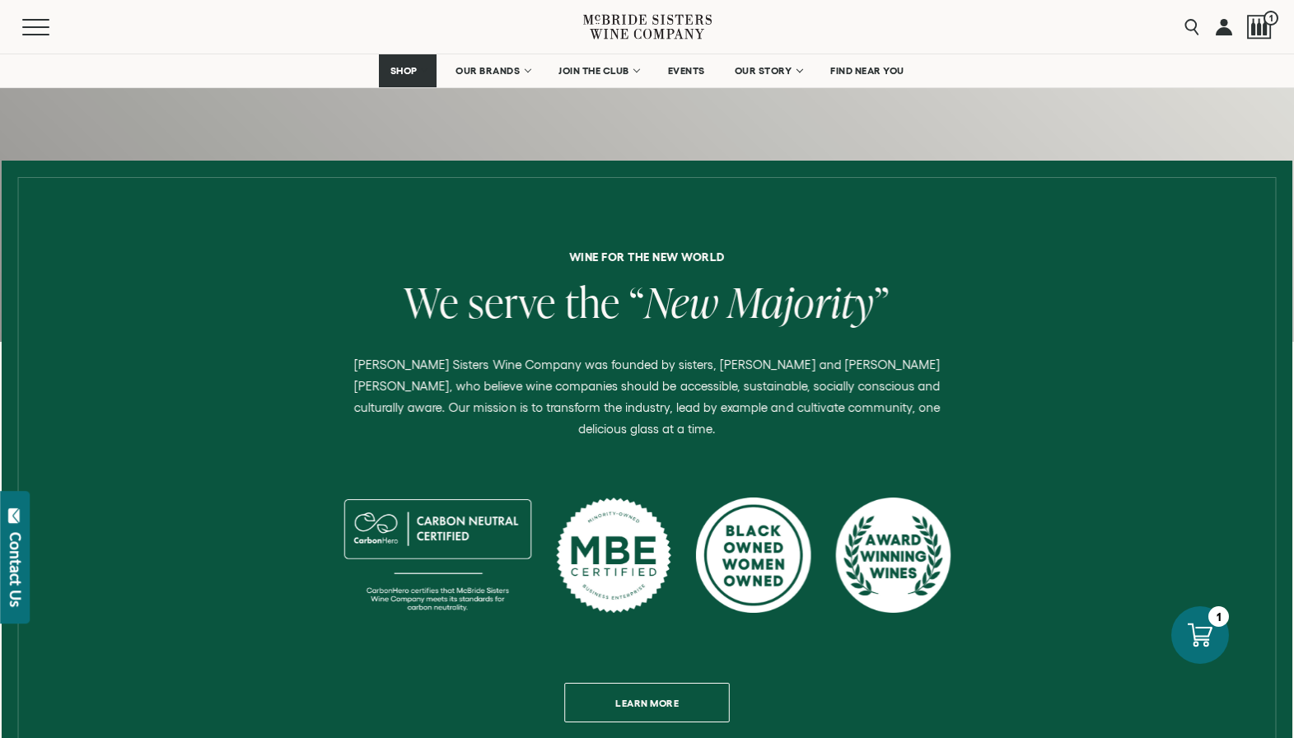
scroll to position [500, 0]
